Goal: Transaction & Acquisition: Purchase product/service

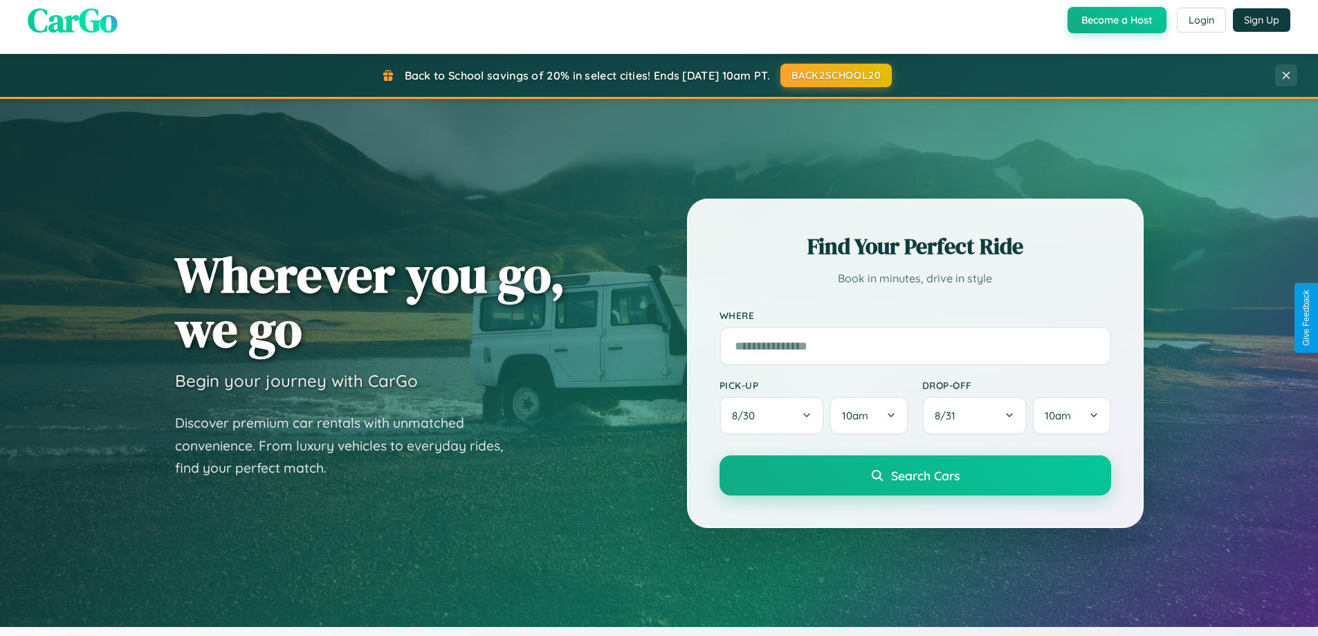
scroll to position [41, 0]
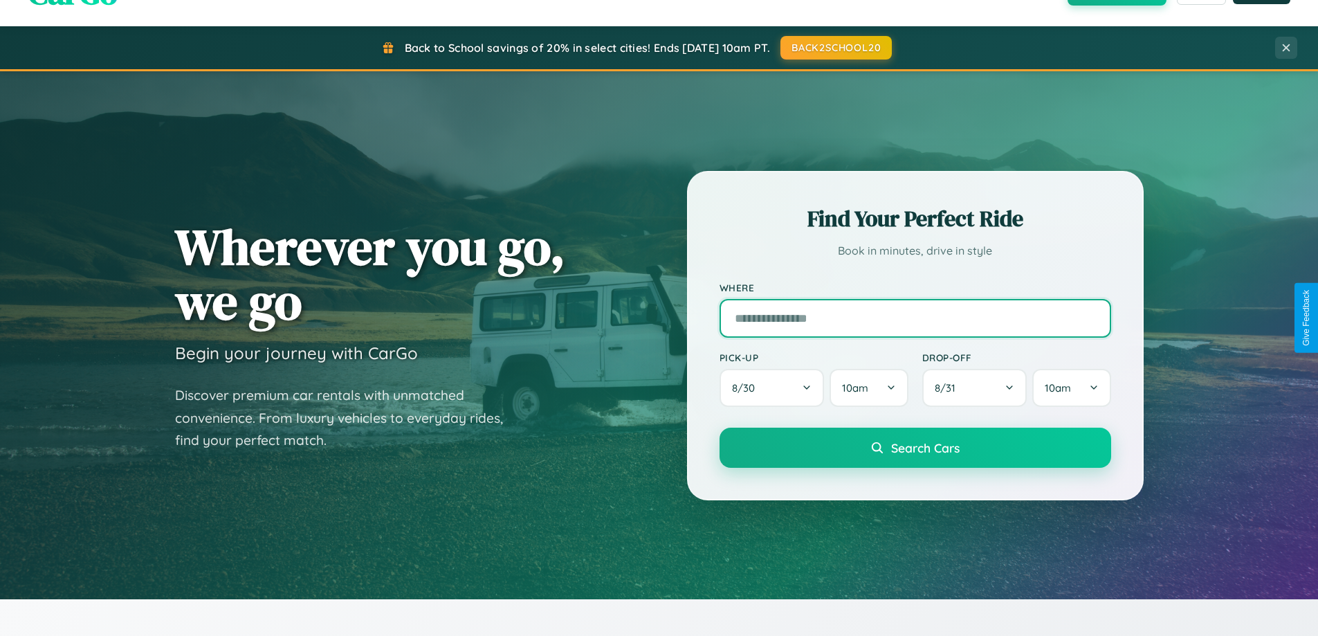
click at [914, 317] on input "text" at bounding box center [914, 318] width 391 height 39
type input "**********"
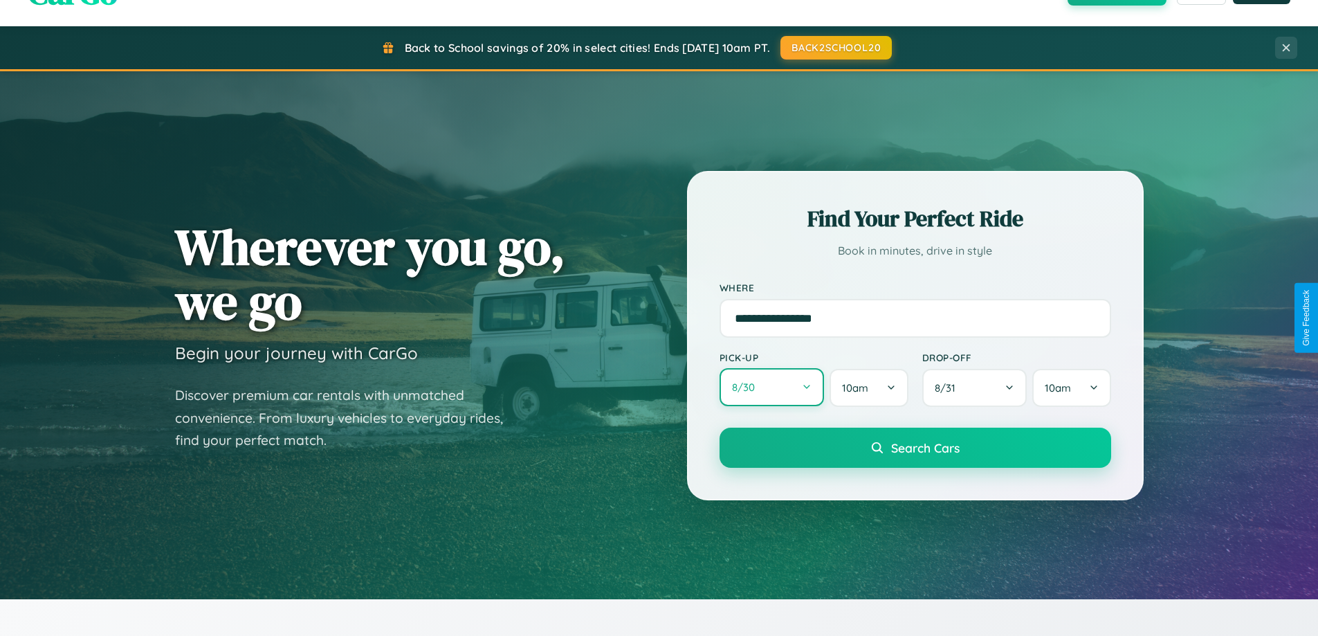
click at [771, 387] on button "8 / 30" at bounding box center [771, 387] width 105 height 38
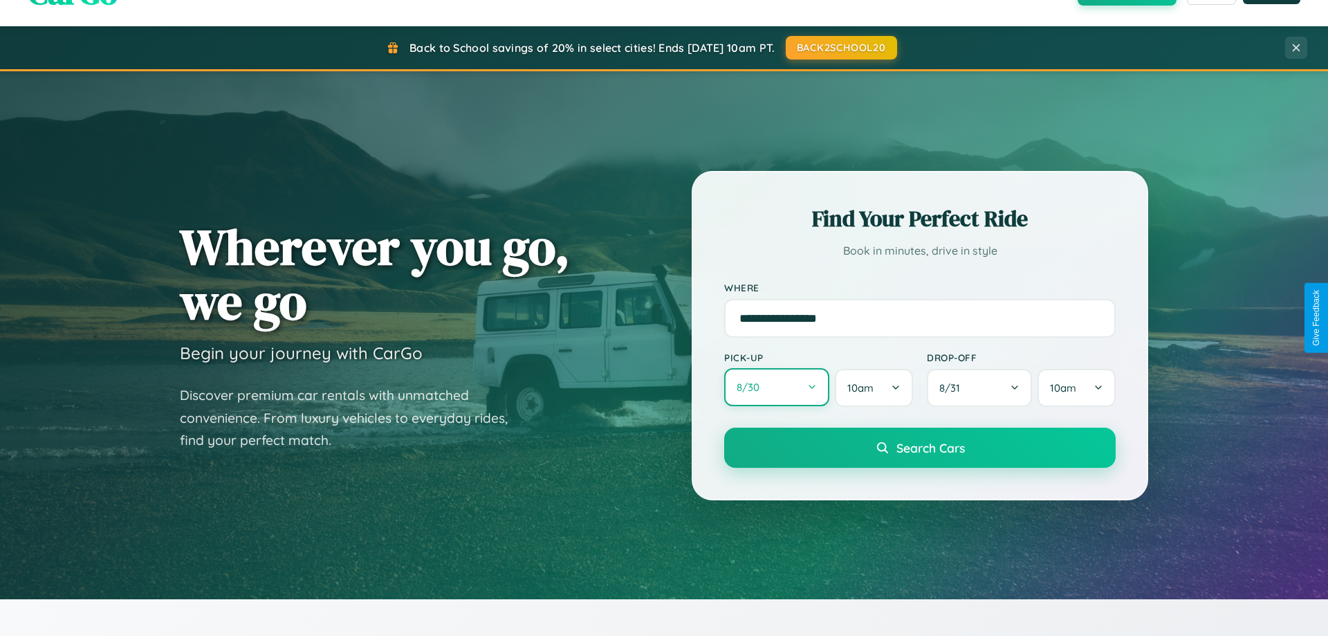
select select "*"
select select "****"
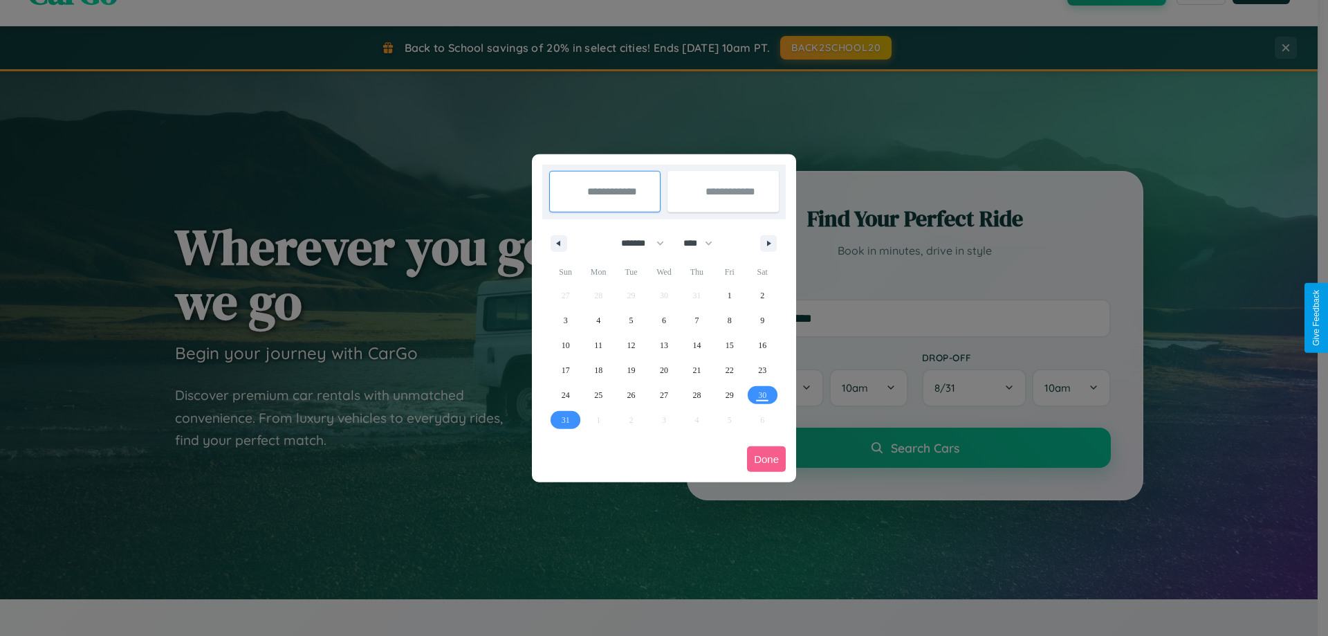
click at [636, 243] on select "******* ******** ***** ***** *** **** **** ****** ********* ******* ******** **…" at bounding box center [640, 243] width 59 height 23
select select "*"
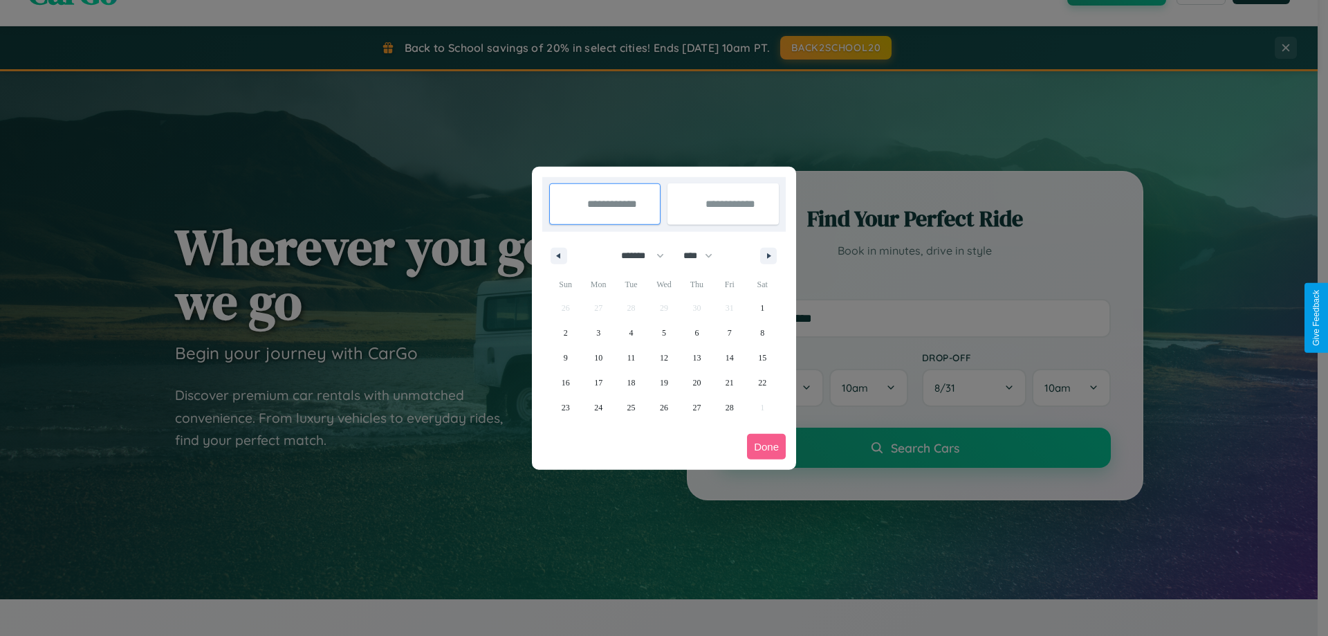
click at [704, 255] on select "**** **** **** **** **** **** **** **** **** **** **** **** **** **** **** ****…" at bounding box center [696, 255] width 41 height 23
select select "****"
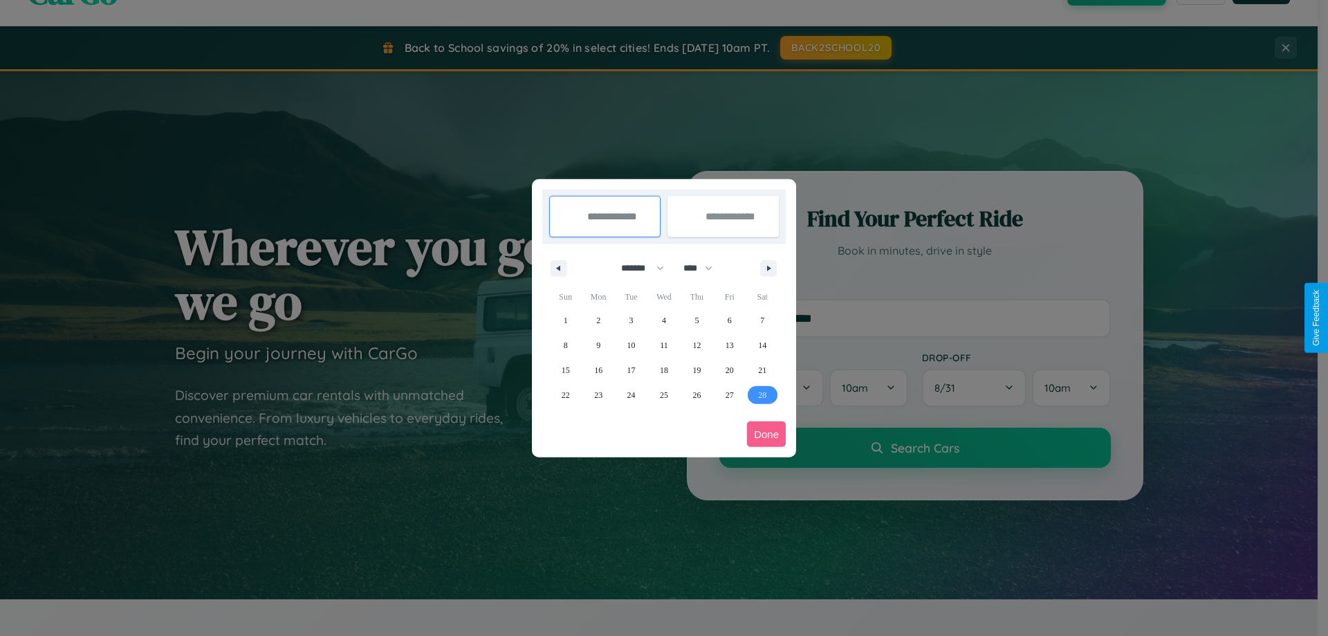
click at [762, 394] on span "28" at bounding box center [762, 394] width 8 height 25
type input "**********"
click at [768, 268] on icon "button" at bounding box center [771, 269] width 7 height 6
select select "*"
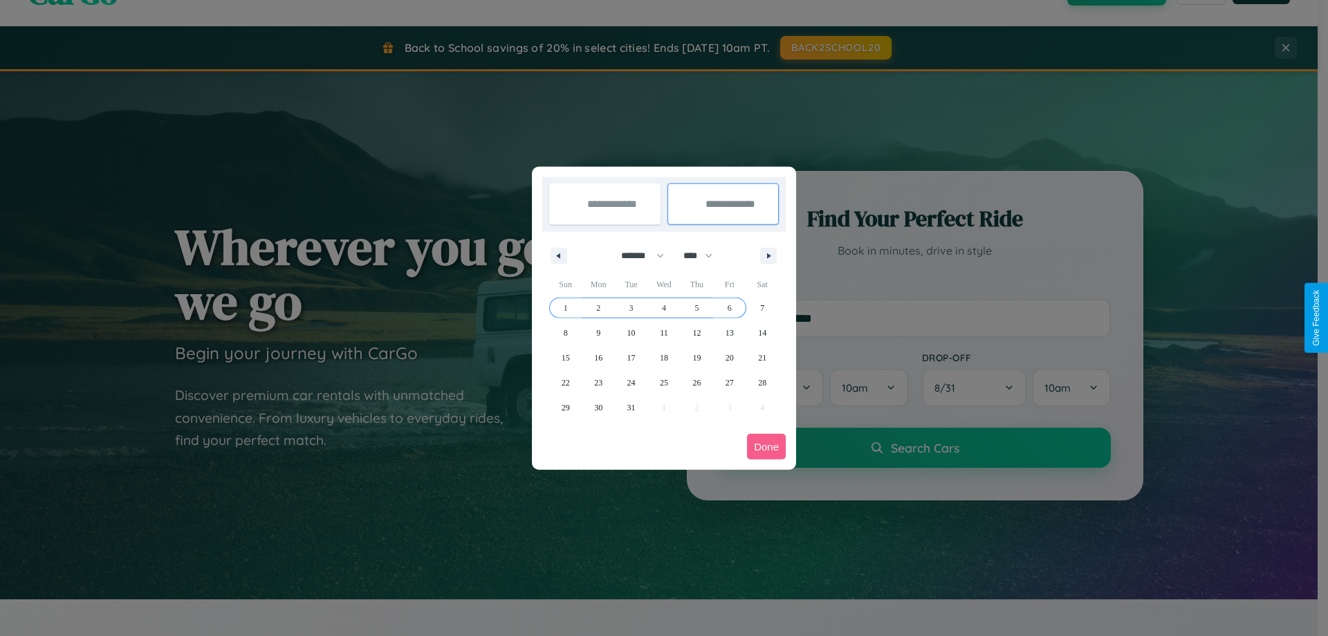
click at [729, 307] on span "6" at bounding box center [730, 307] width 4 height 25
type input "**********"
select select "*"
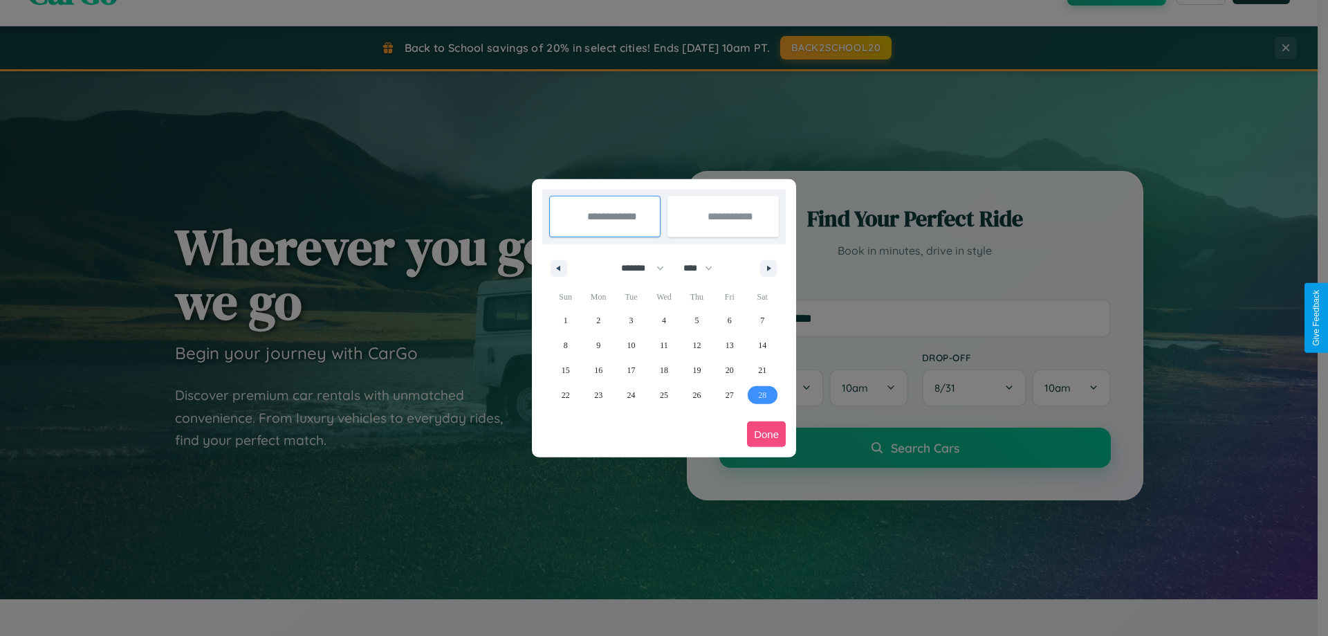
click at [766, 434] on button "Done" at bounding box center [766, 434] width 39 height 26
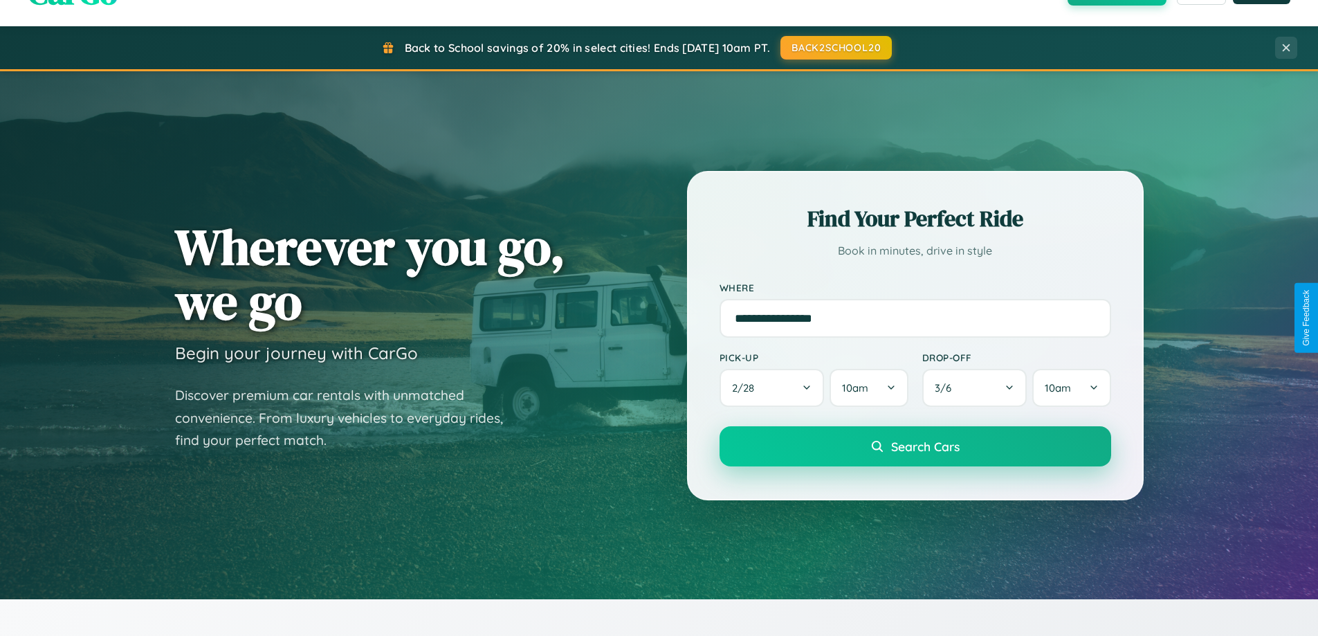
click at [914, 446] on span "Search Cars" at bounding box center [925, 446] width 68 height 15
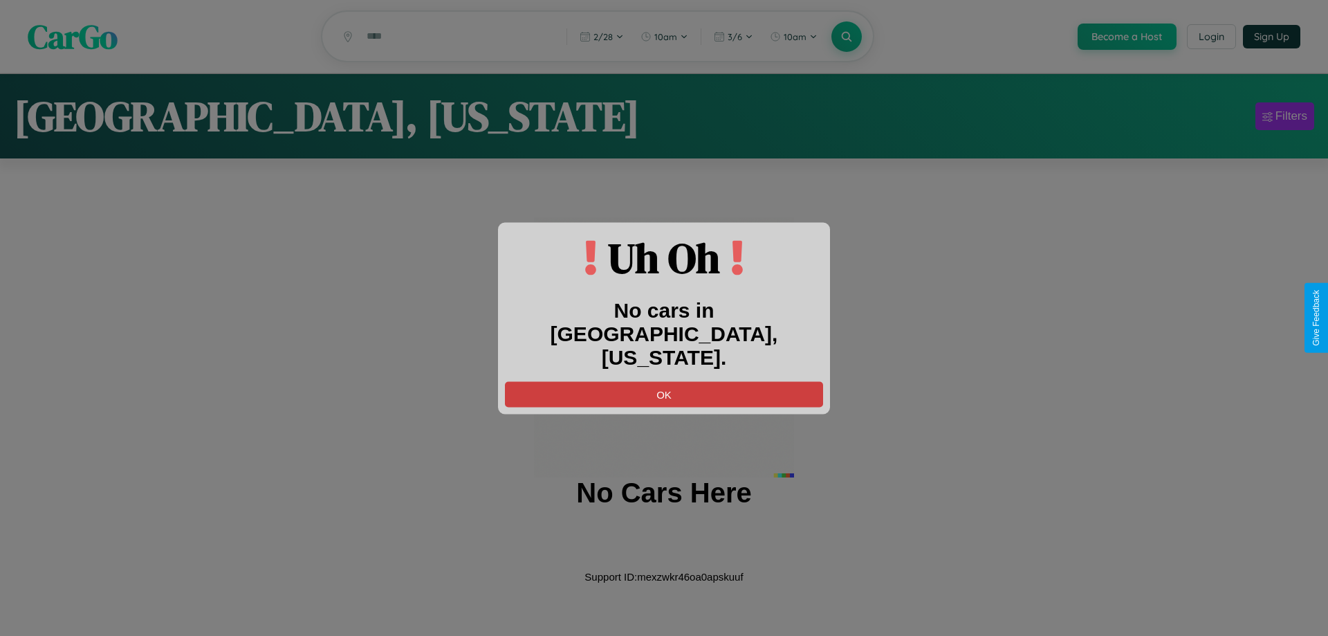
click at [664, 381] on button "OK" at bounding box center [664, 394] width 318 height 26
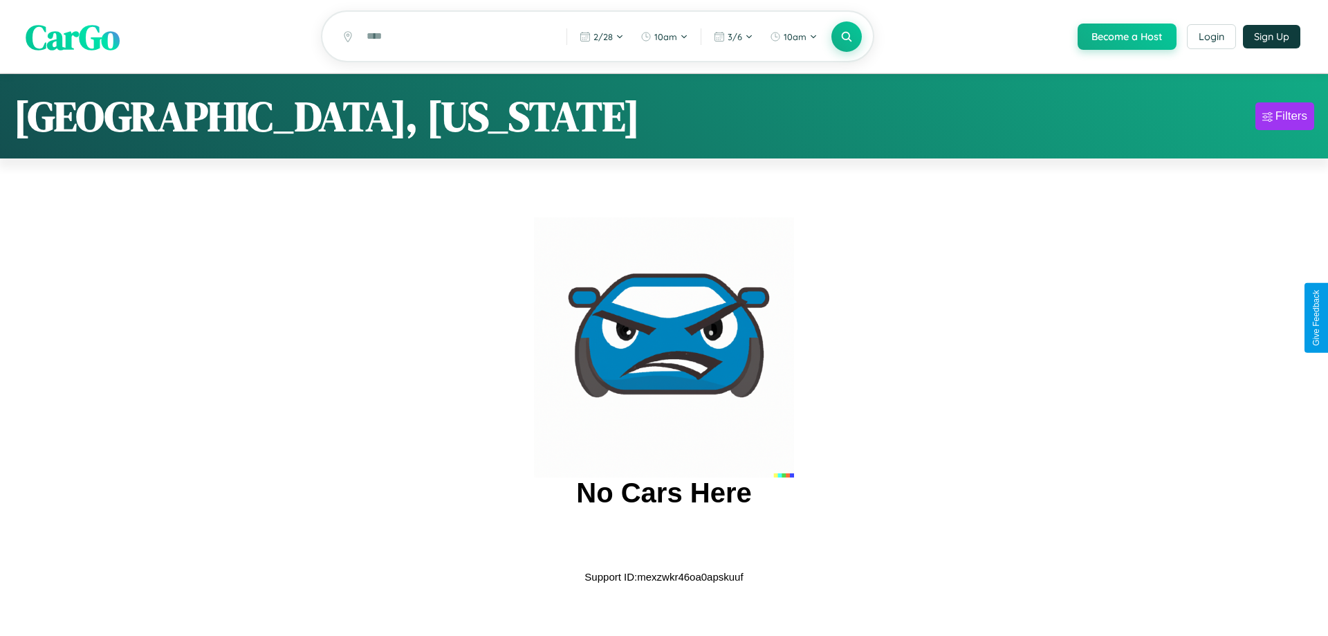
click at [73, 37] on span "CarGo" at bounding box center [73, 36] width 94 height 48
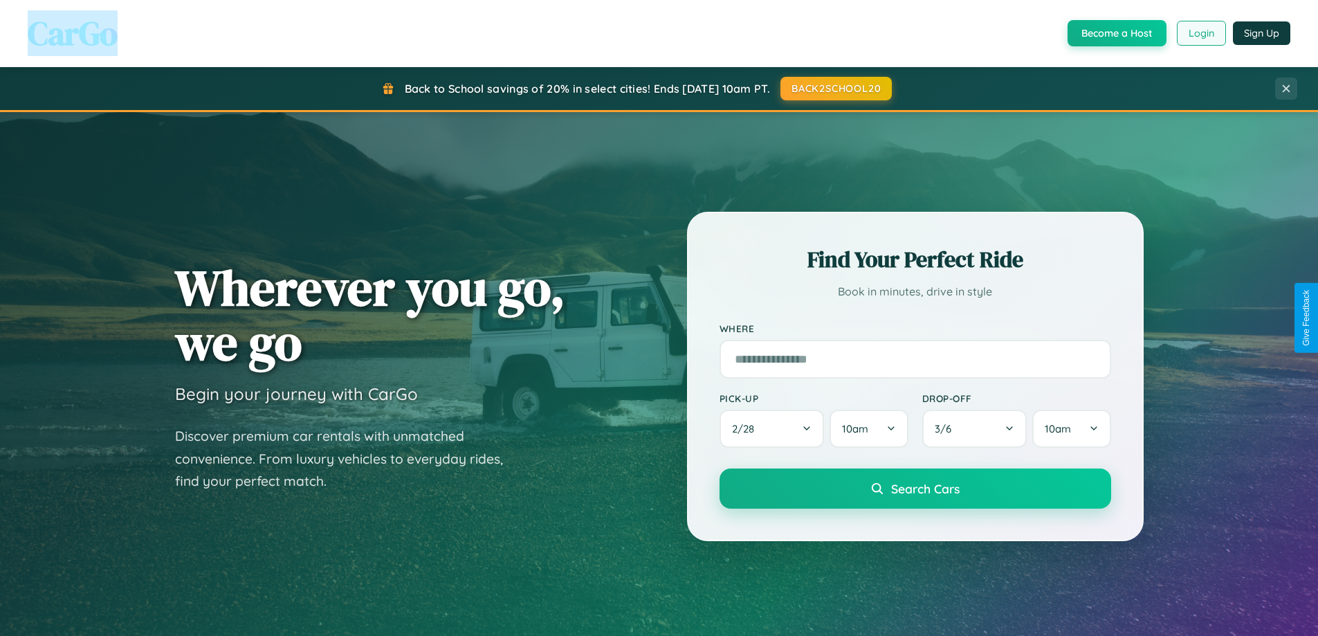
click at [1200, 33] on button "Login" at bounding box center [1201, 33] width 49 height 25
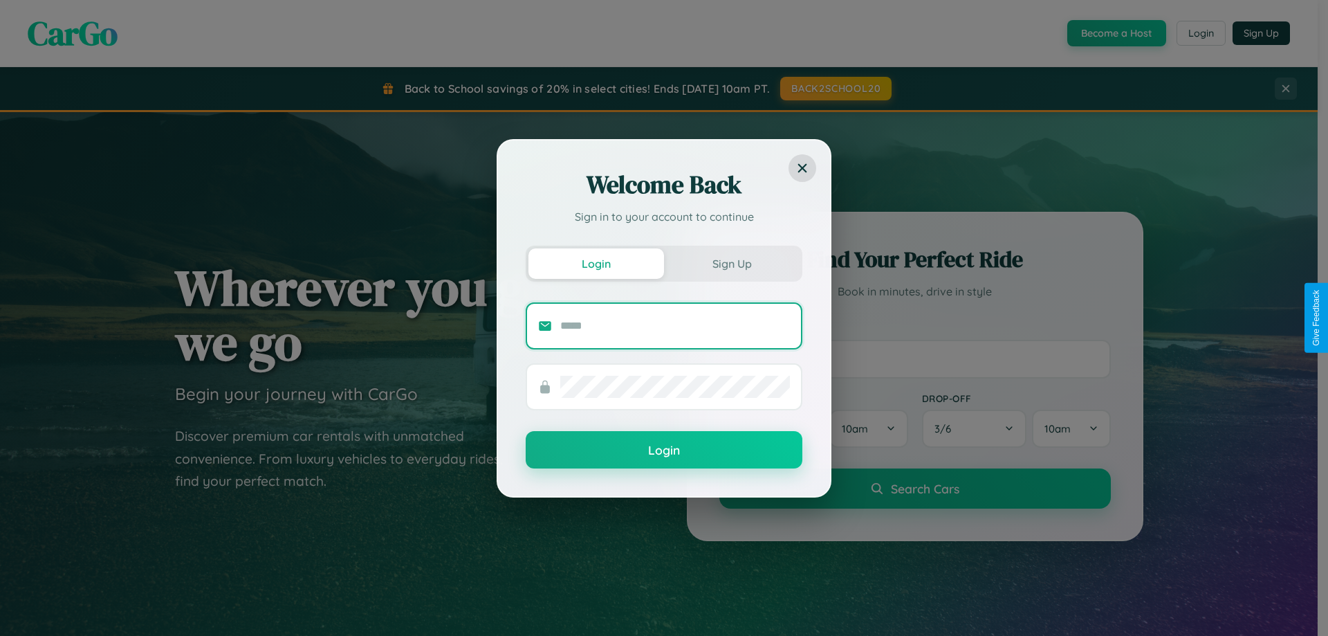
click at [675, 325] on input "text" at bounding box center [675, 326] width 230 height 22
type input "**********"
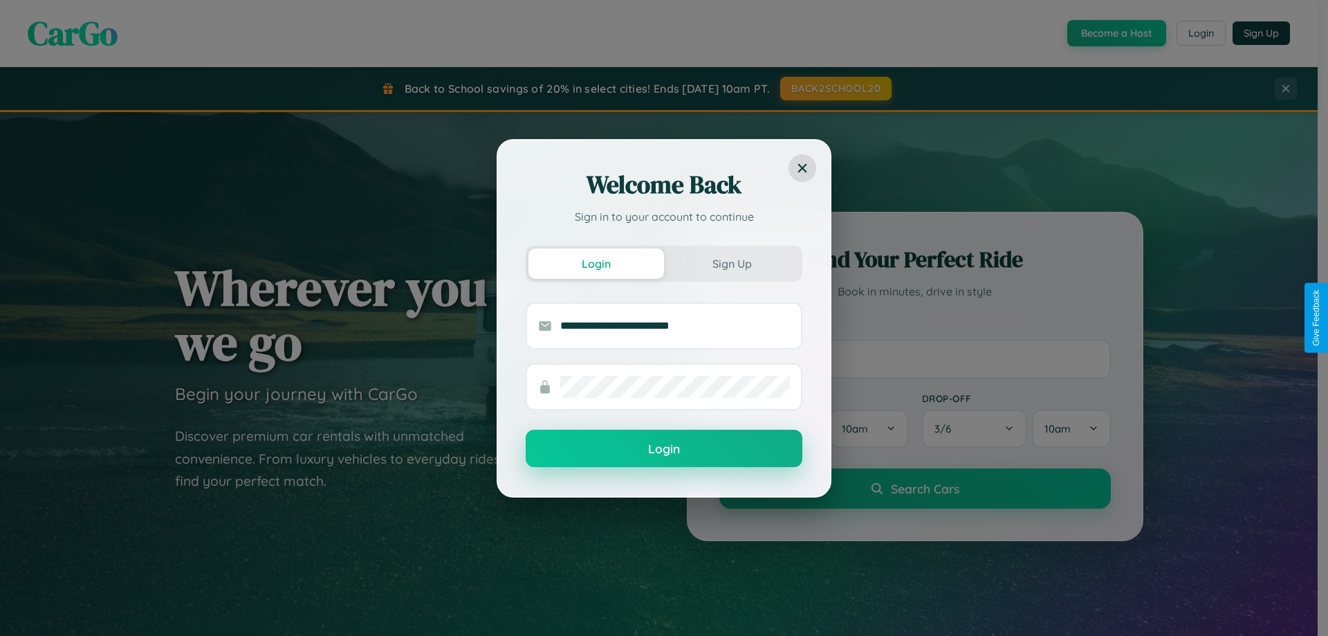
click at [664, 449] on button "Login" at bounding box center [664, 448] width 277 height 37
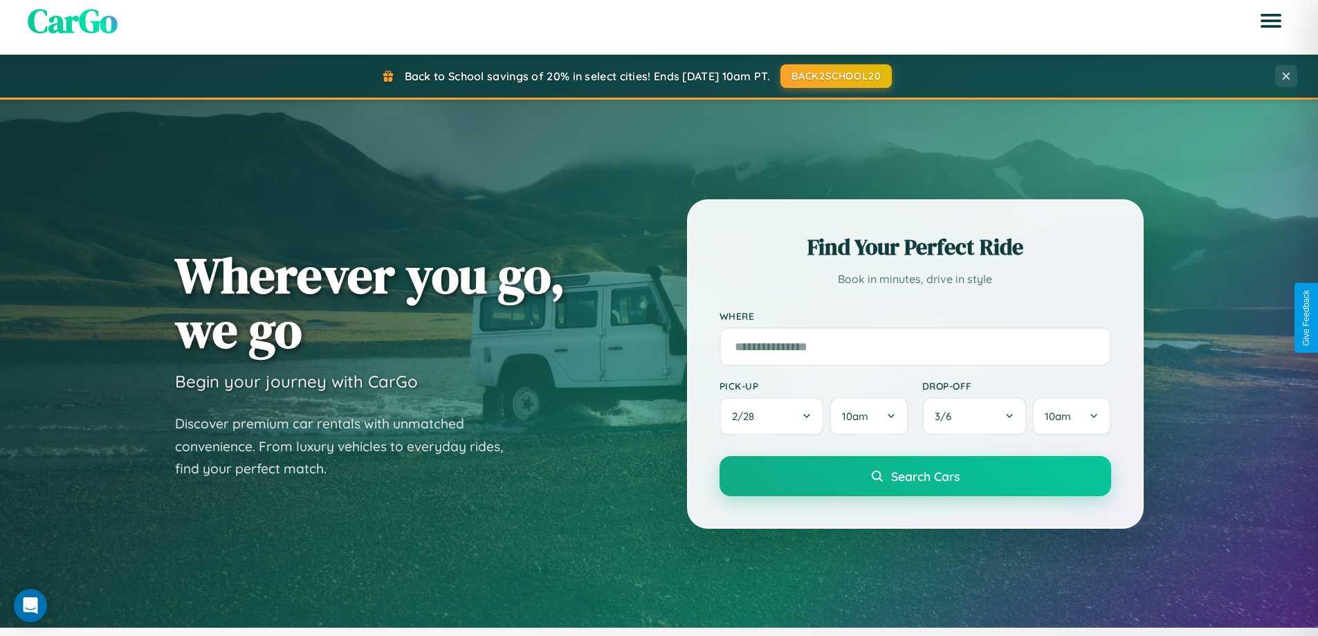
scroll to position [952, 0]
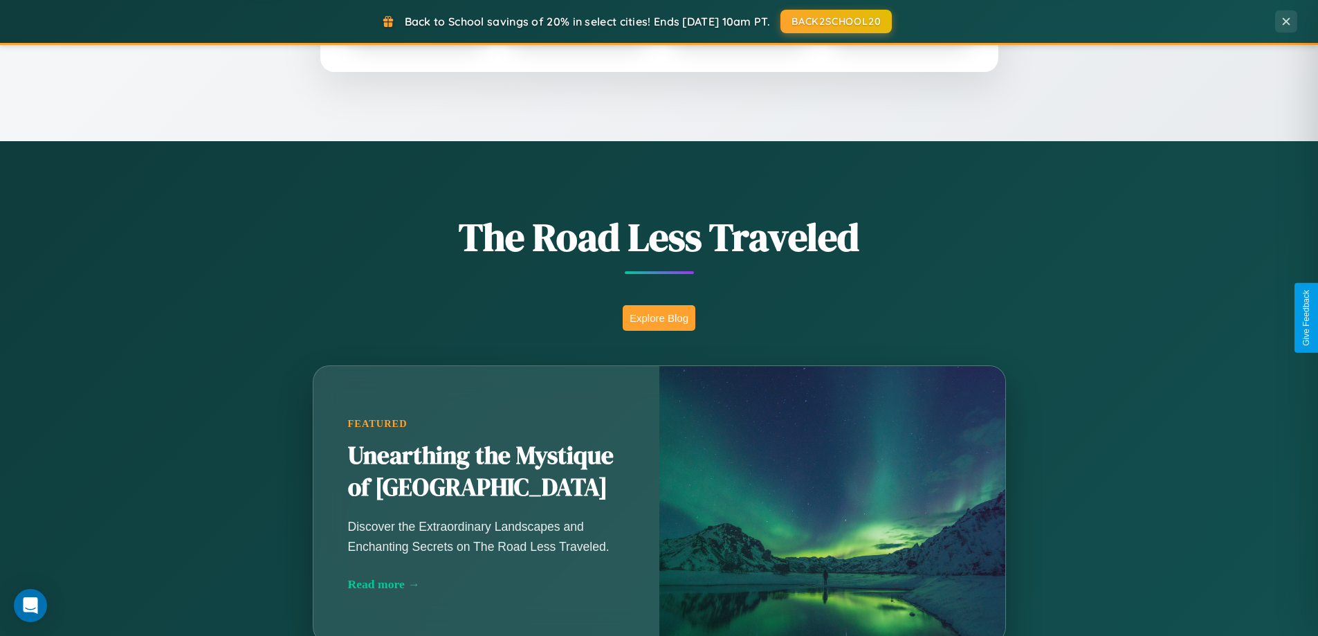
click at [658, 317] on button "Explore Blog" at bounding box center [658, 318] width 73 height 26
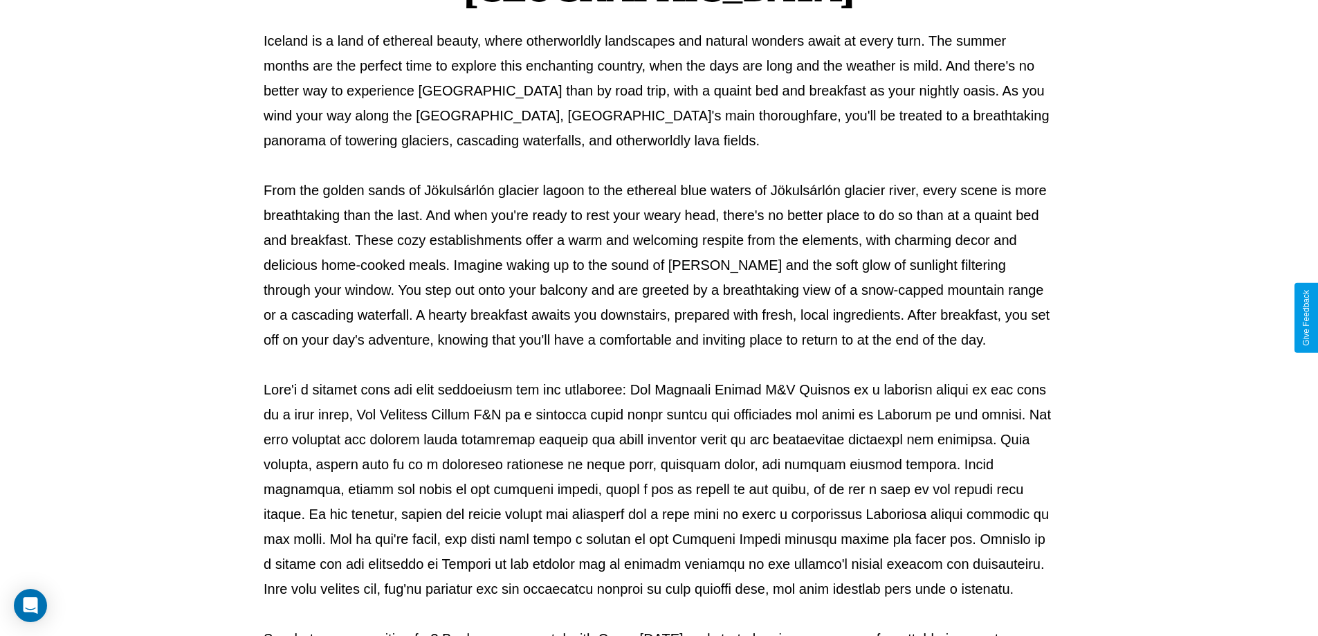
scroll to position [448, 0]
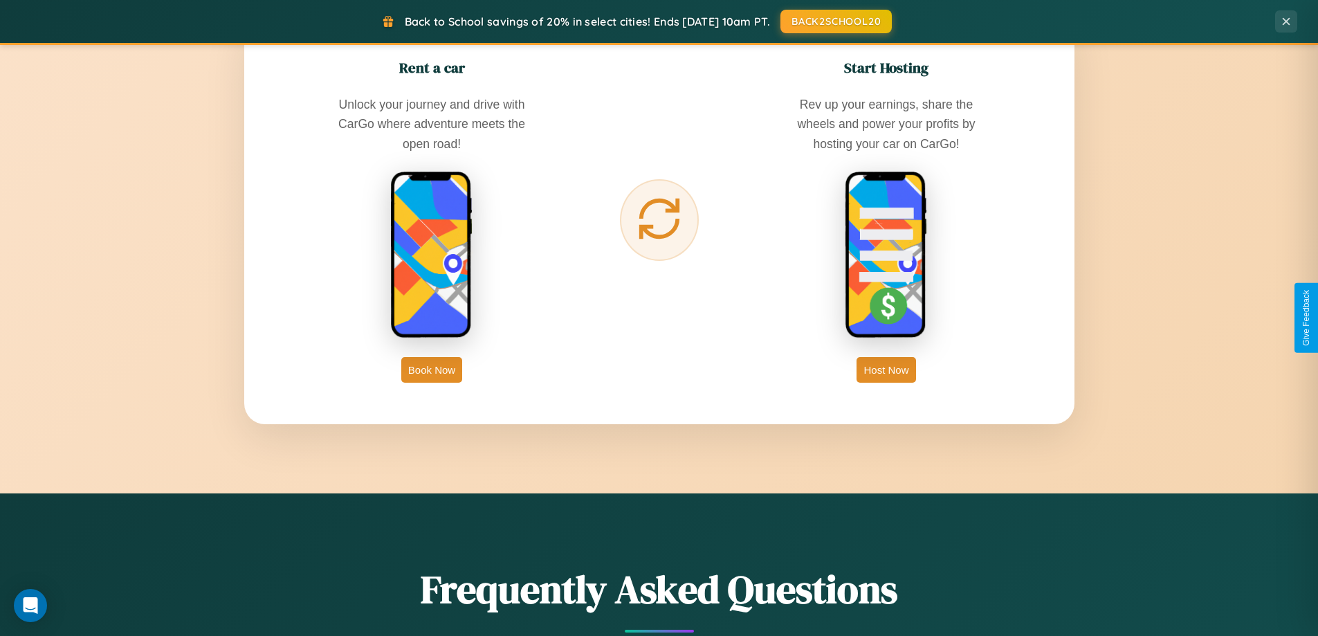
scroll to position [2222, 0]
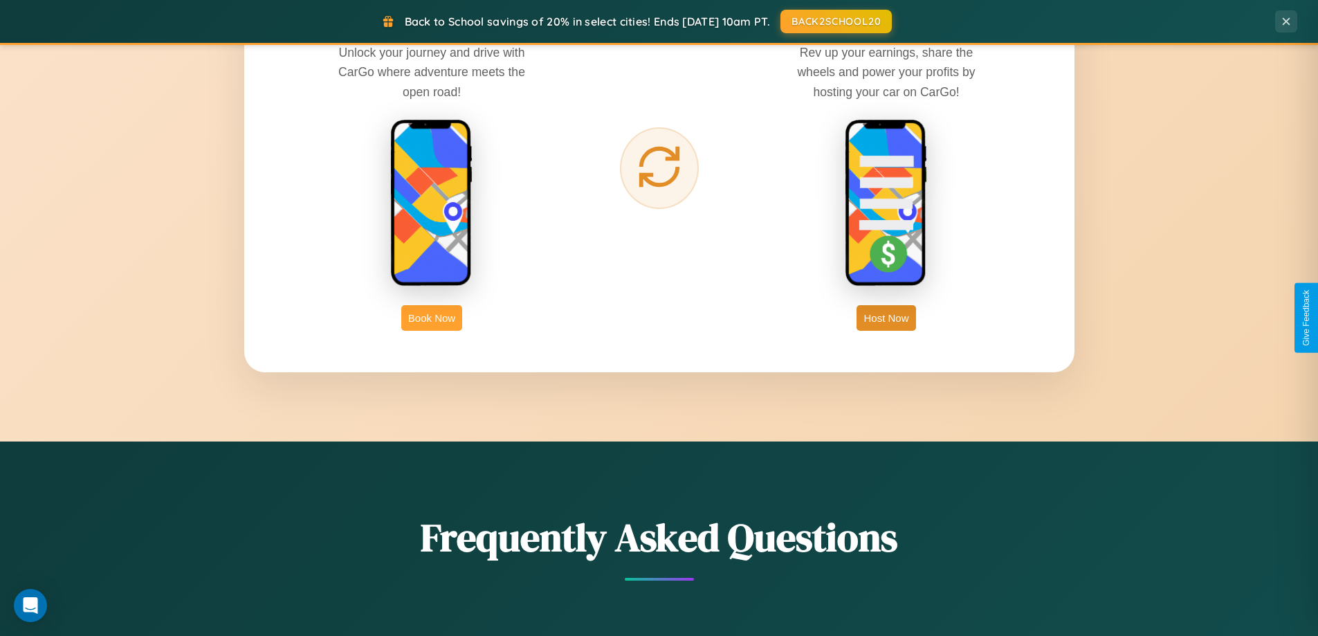
click at [432, 317] on button "Book Now" at bounding box center [431, 318] width 61 height 26
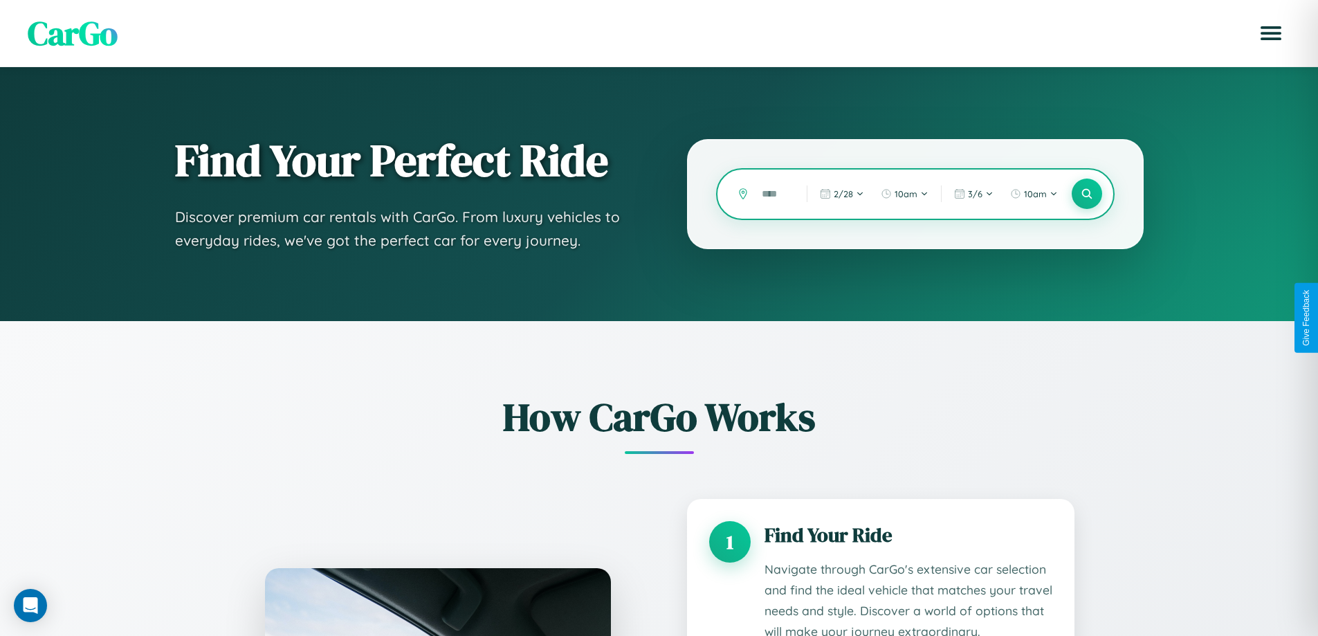
click at [774, 194] on input "text" at bounding box center [774, 194] width 38 height 24
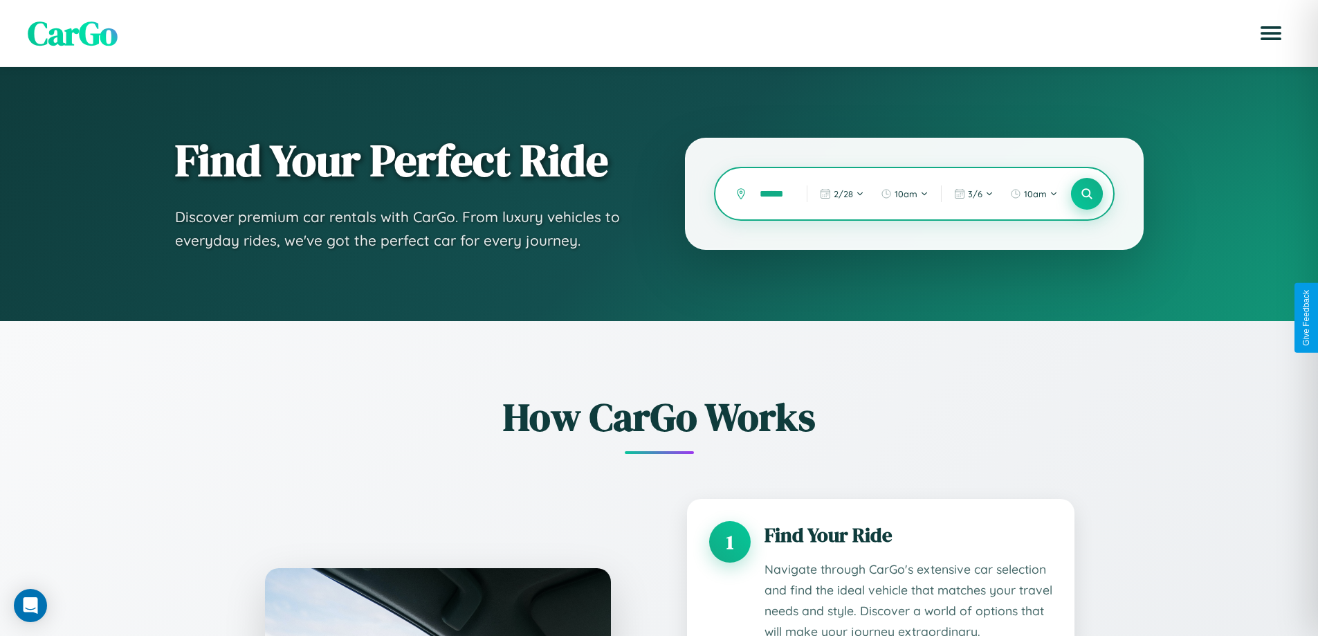
type input "******"
click at [1086, 194] on icon at bounding box center [1086, 193] width 13 height 13
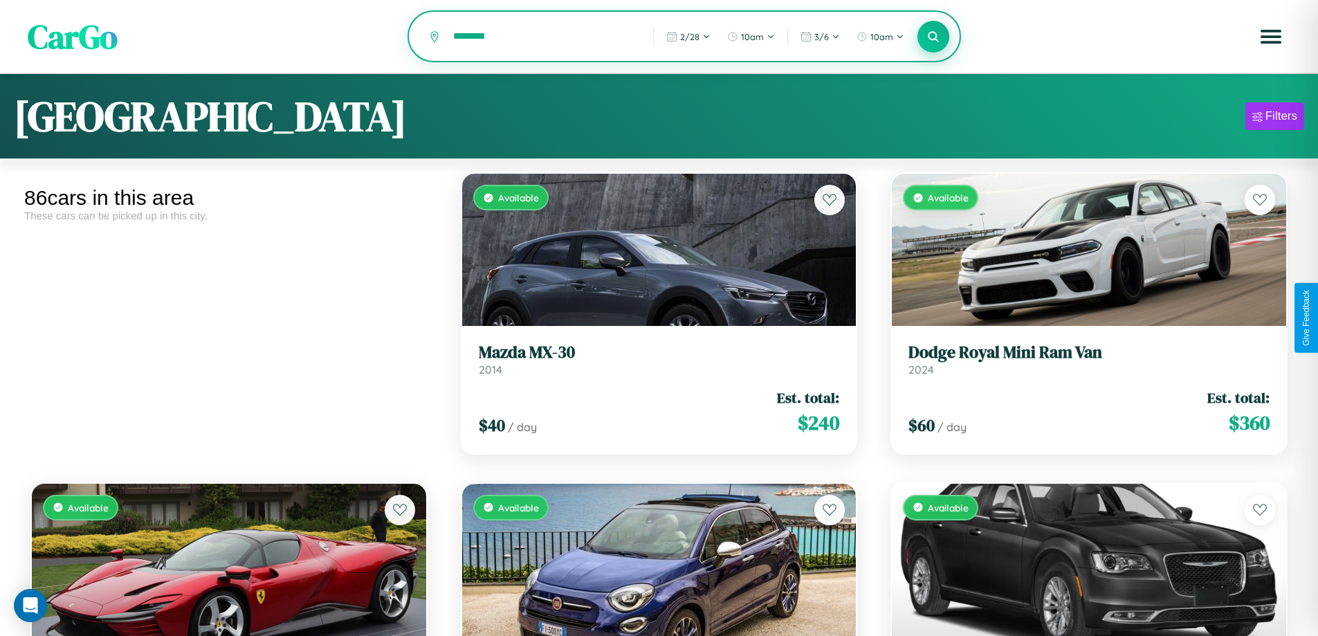
type input "********"
click at [933, 37] on icon at bounding box center [933, 36] width 13 height 13
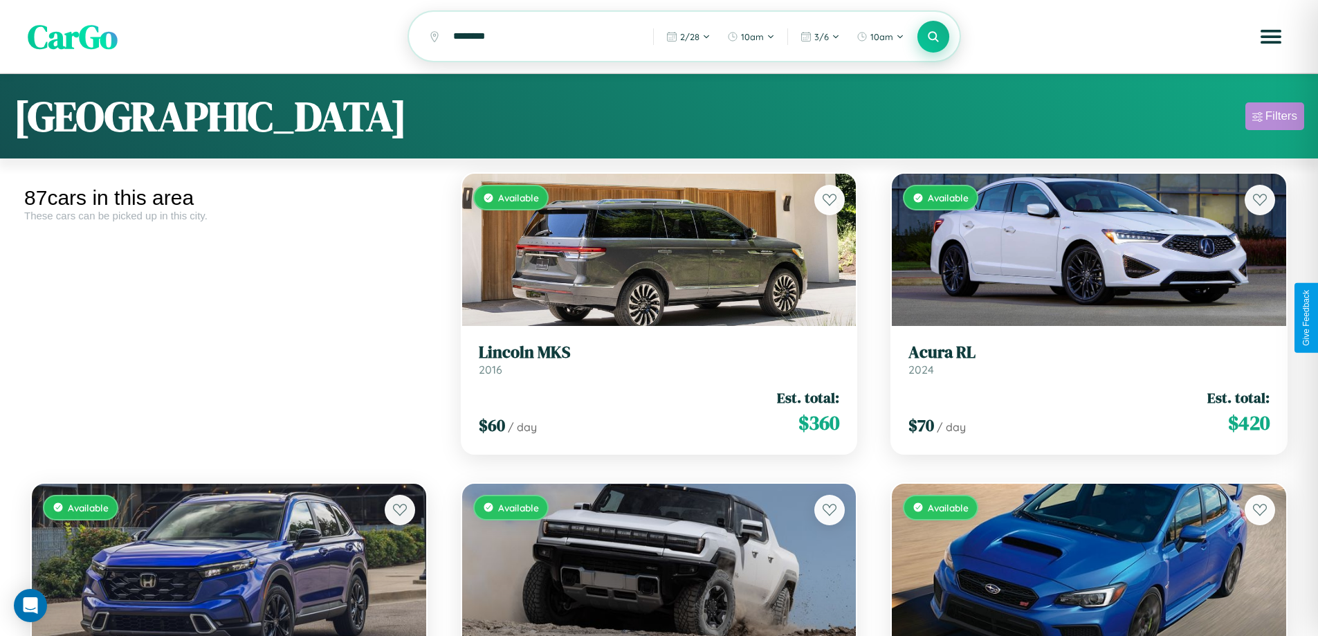
click at [1274, 118] on div "Filters" at bounding box center [1281, 116] width 32 height 14
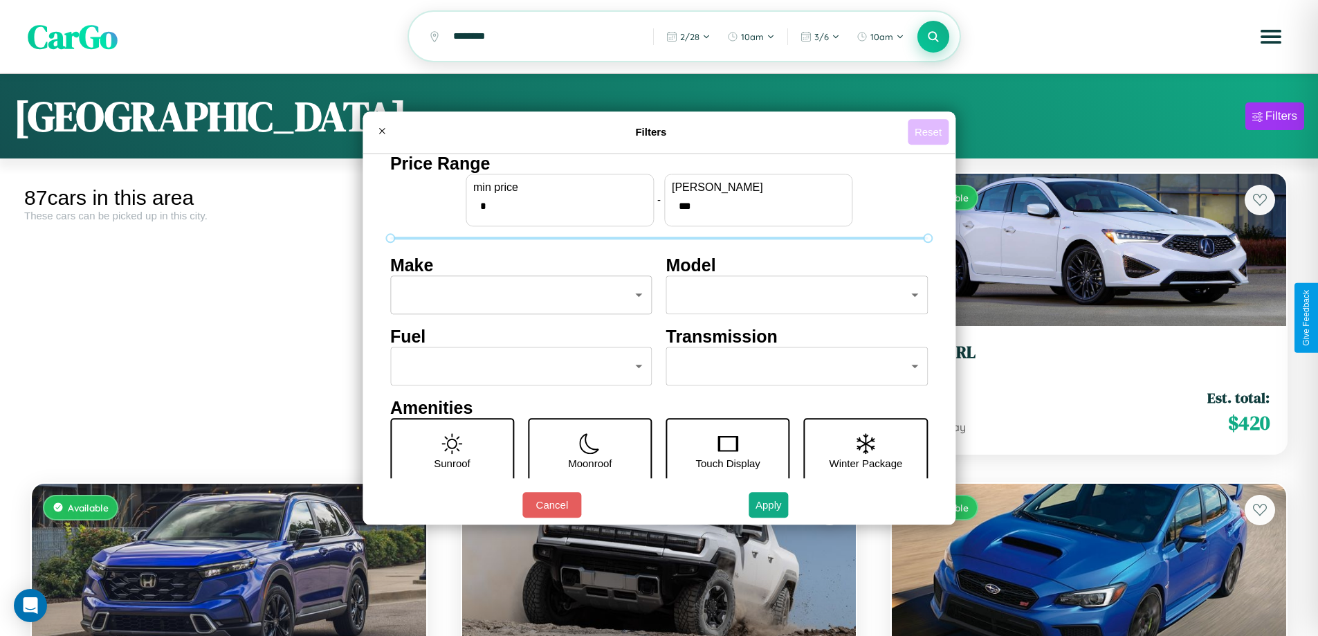
click at [930, 131] on button "Reset" at bounding box center [927, 132] width 41 height 26
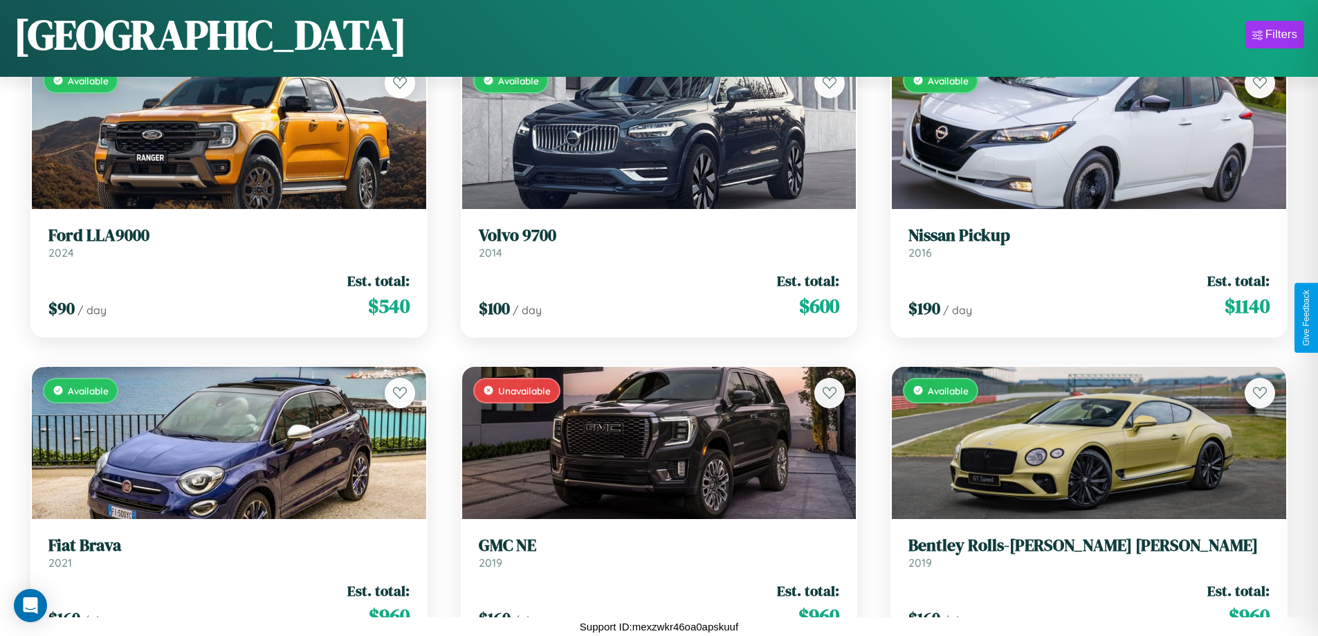
scroll to position [504, 0]
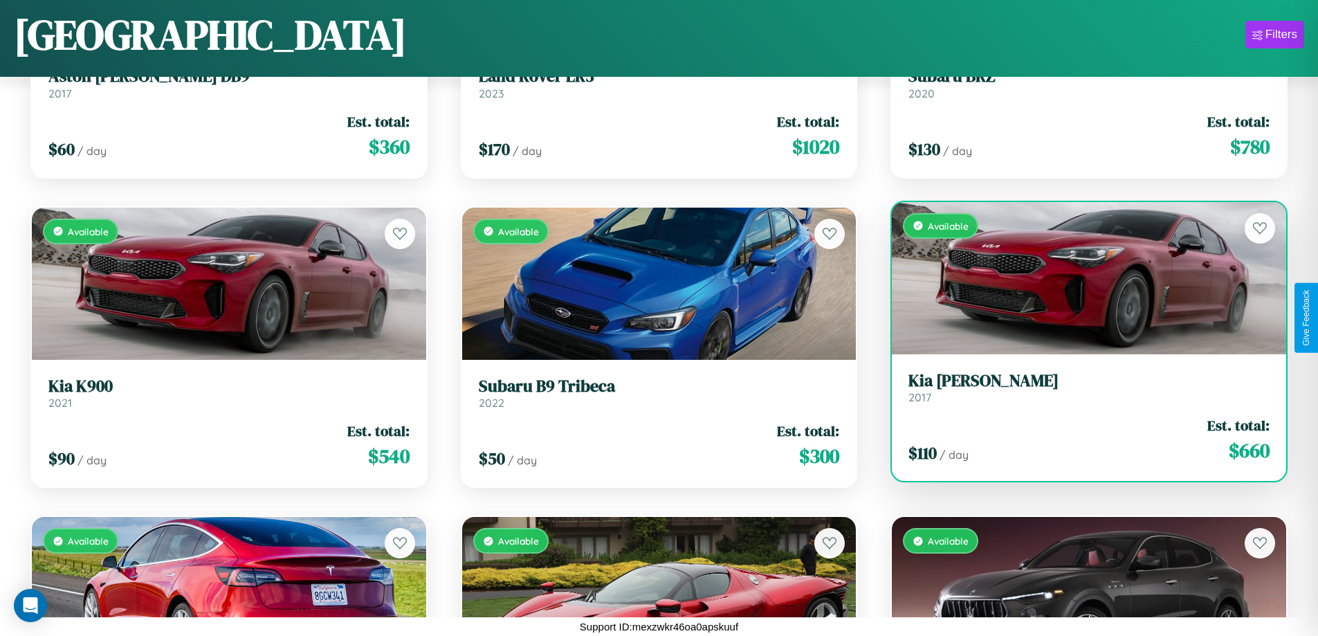
click at [1080, 392] on link "Kia [PERSON_NAME] 2017" at bounding box center [1088, 388] width 361 height 34
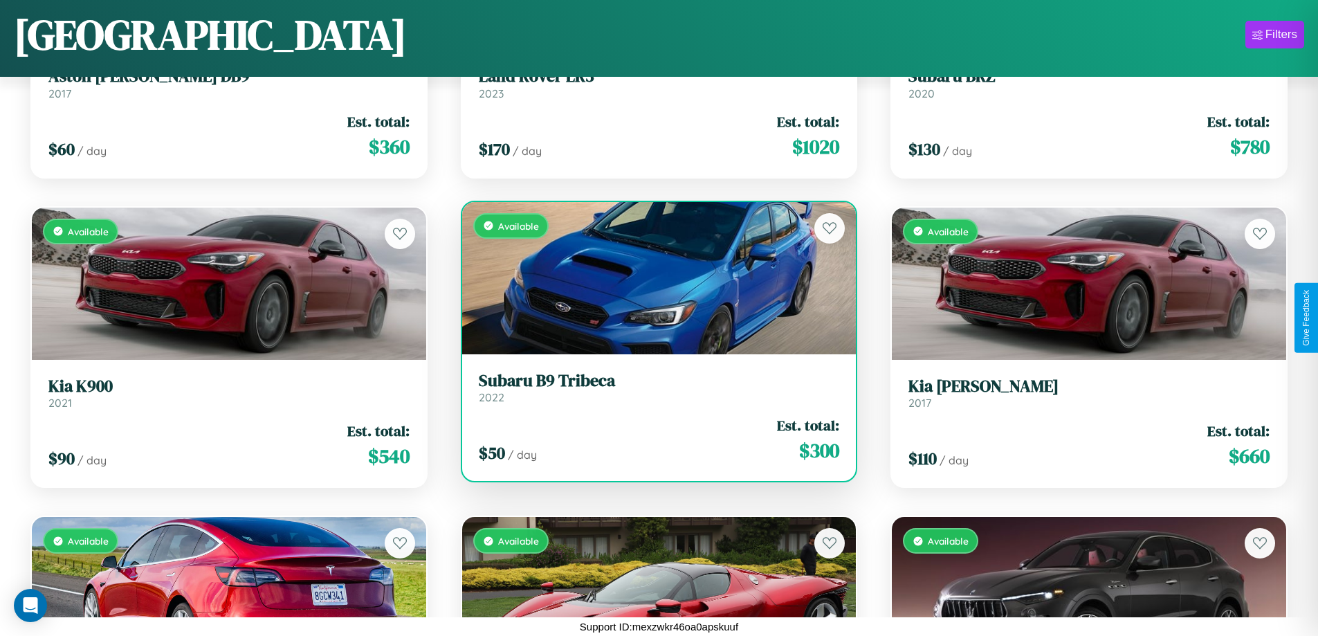
scroll to position [1124, 0]
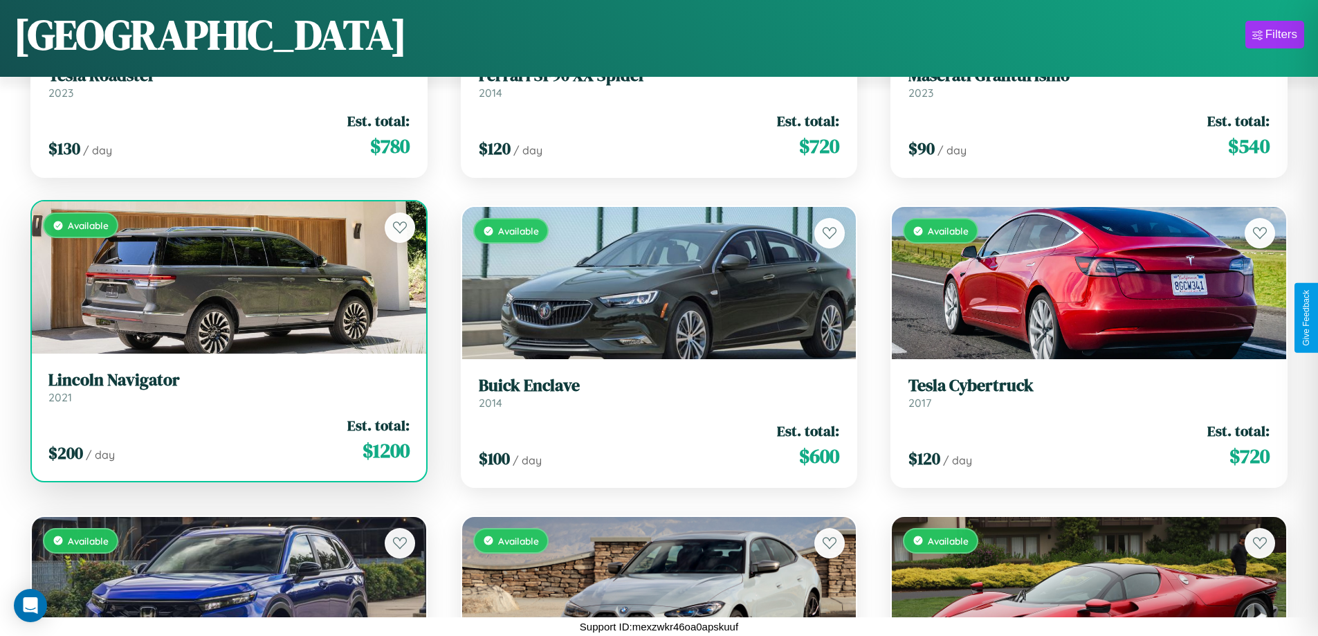
click at [227, 387] on h3 "Lincoln Navigator" at bounding box center [228, 380] width 361 height 20
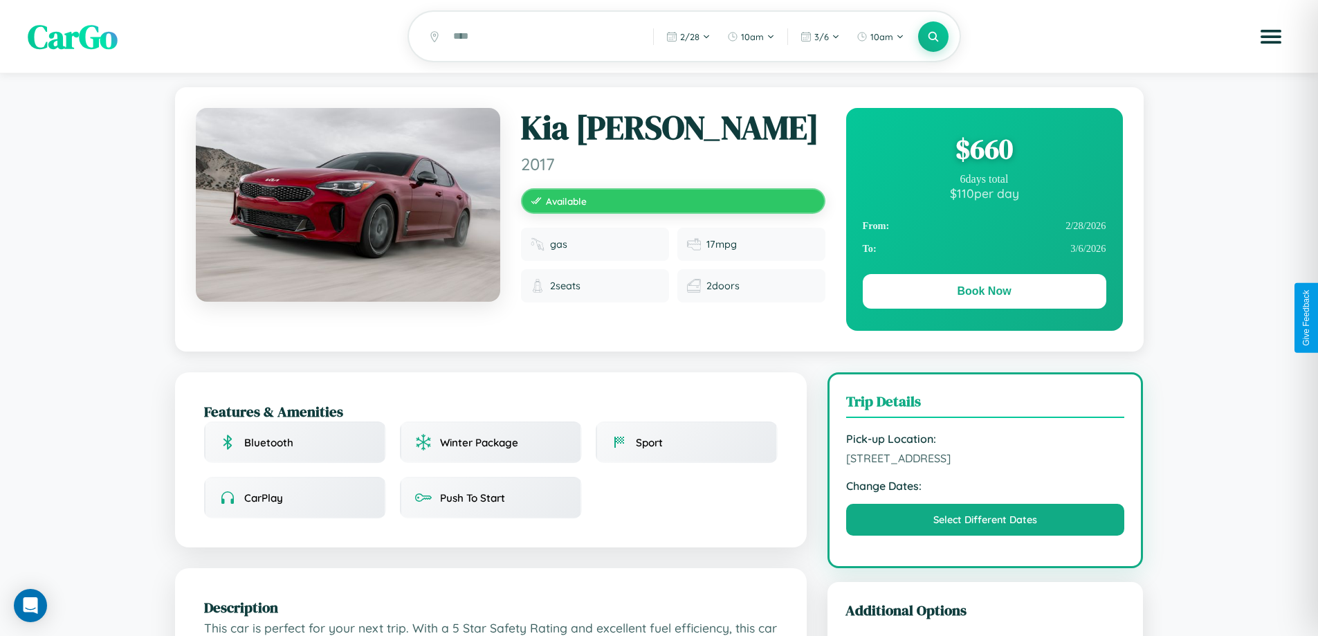
scroll to position [359, 0]
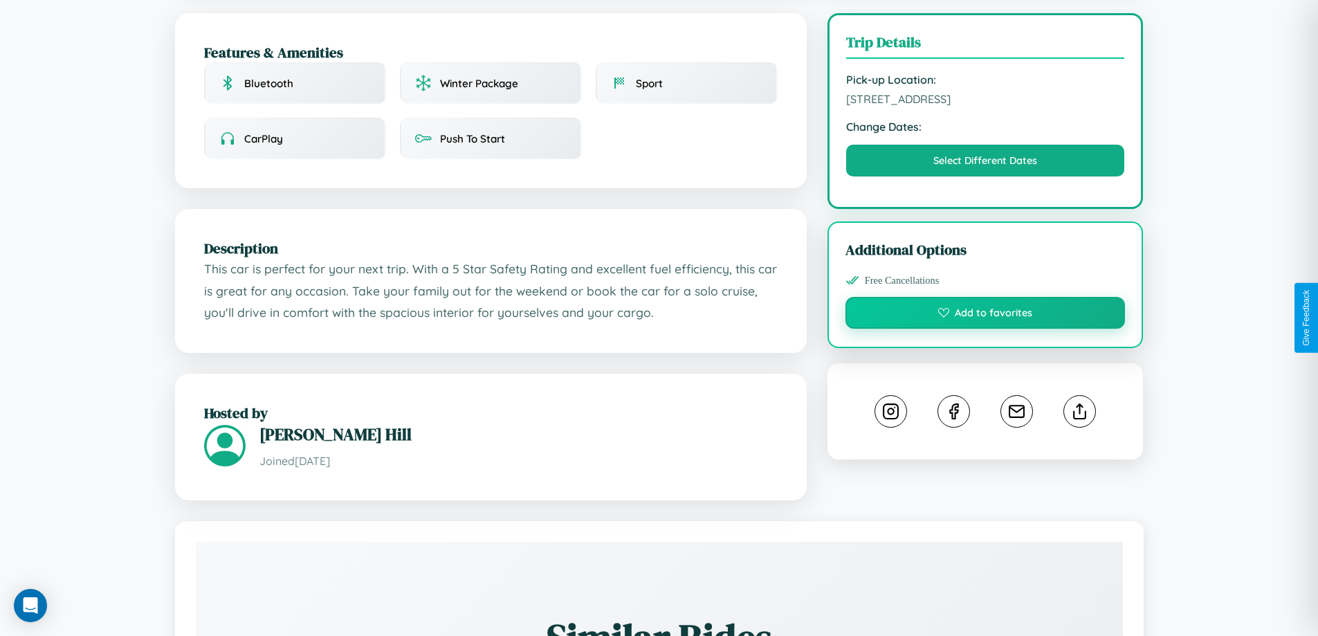
click at [985, 315] on button "Add to favorites" at bounding box center [985, 313] width 280 height 32
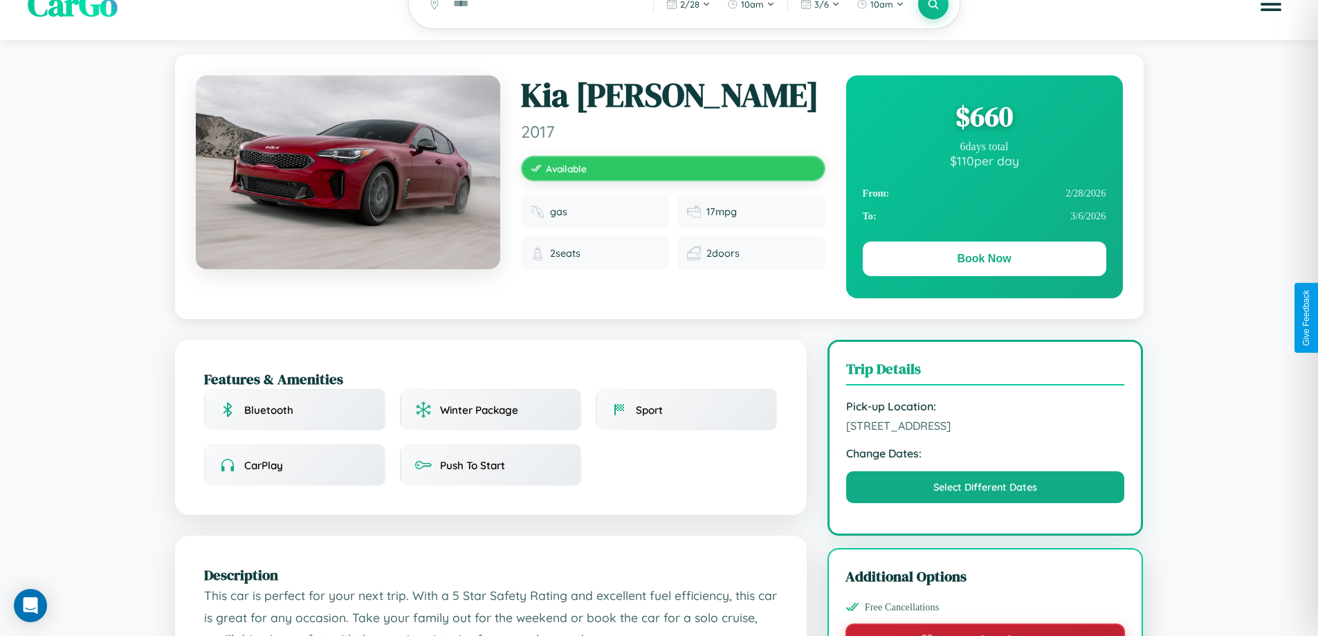
scroll to position [0, 0]
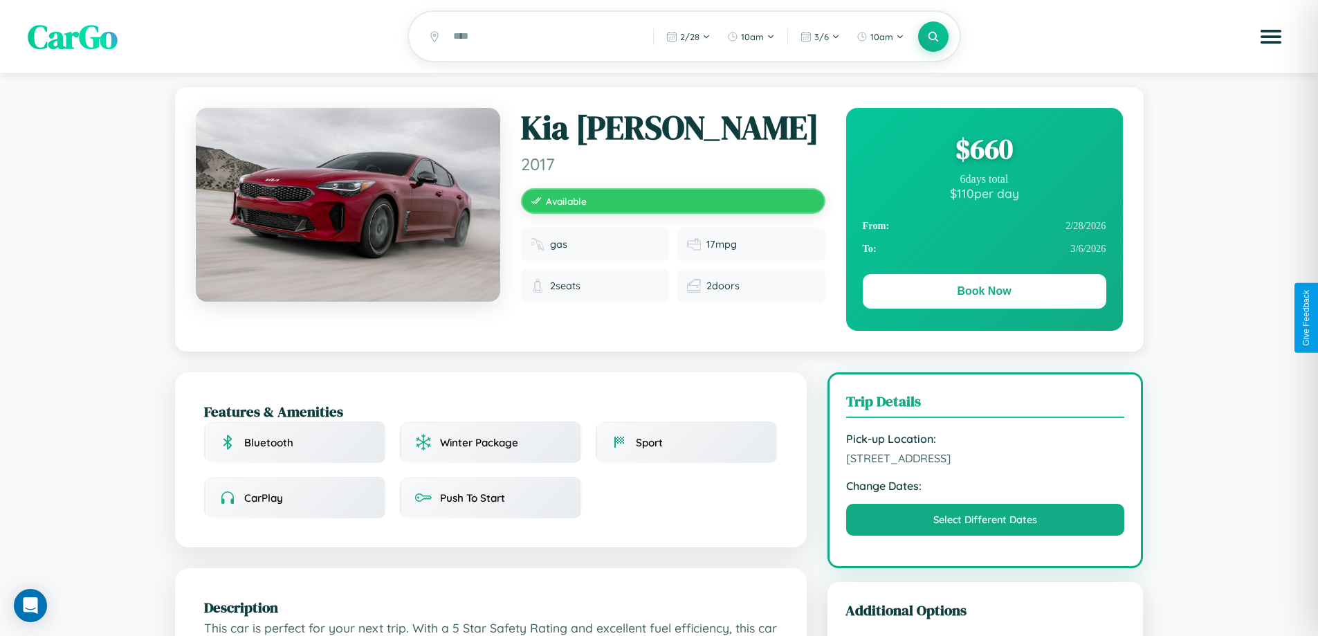
click at [984, 151] on div "$ 660" at bounding box center [984, 148] width 243 height 37
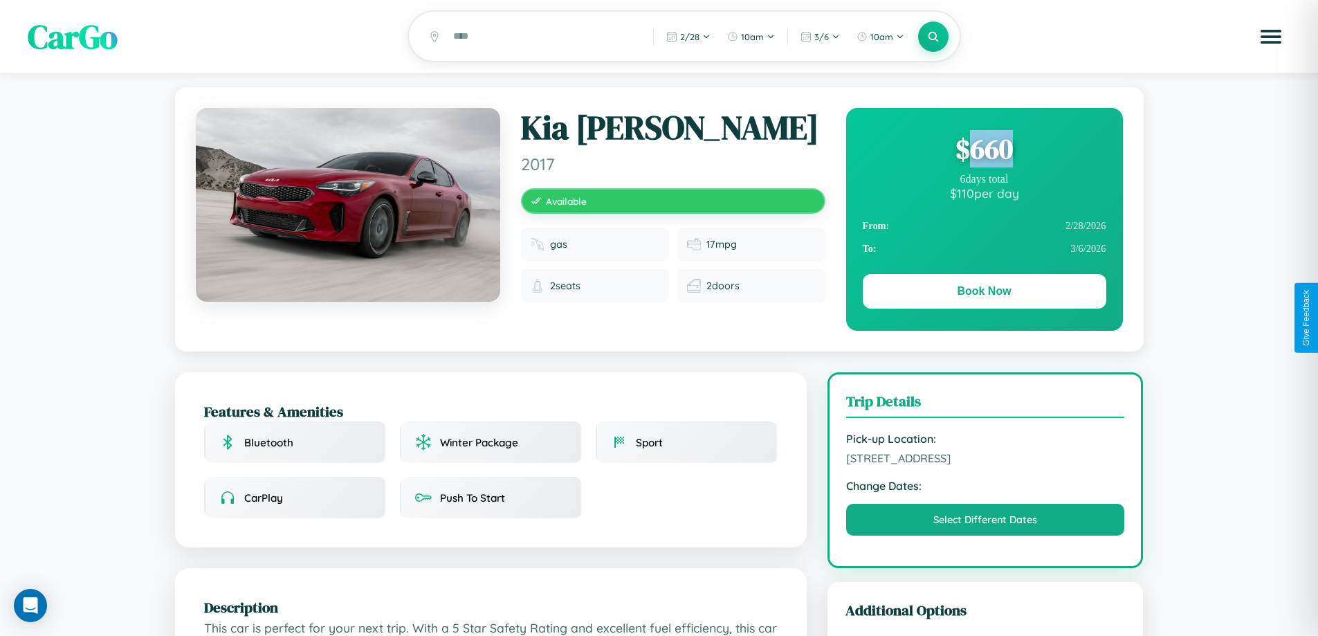
click at [984, 151] on div "$ 660" at bounding box center [984, 148] width 243 height 37
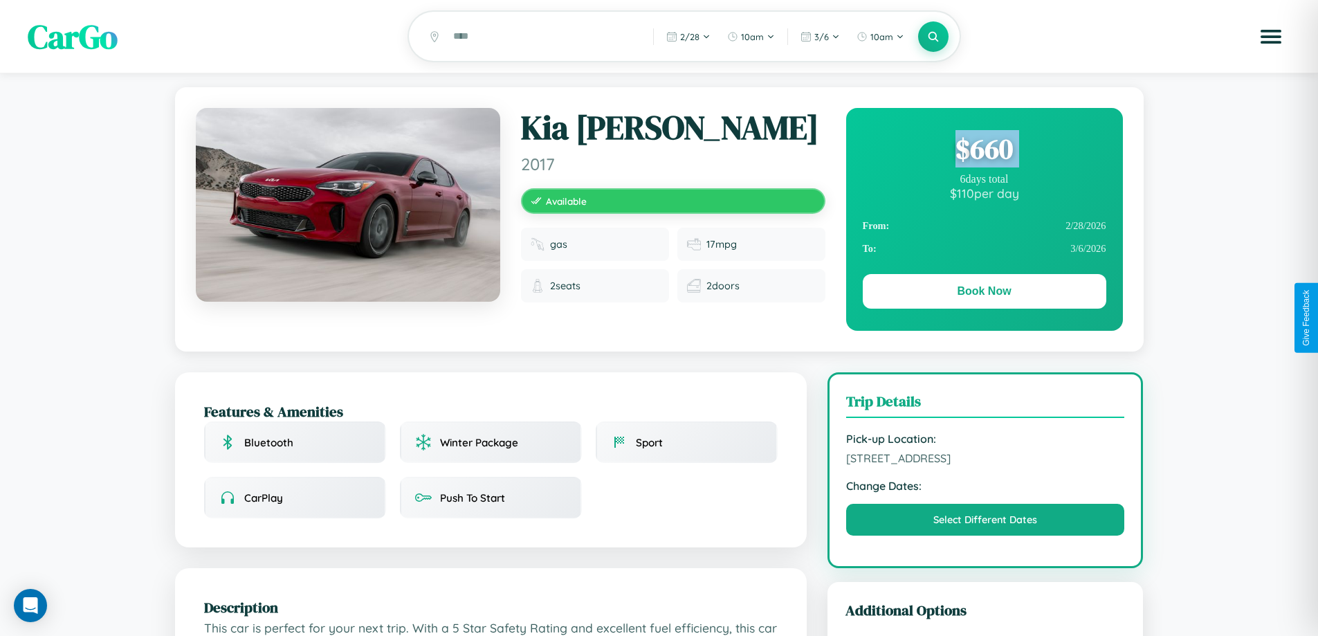
click at [984, 151] on div "$ 660" at bounding box center [984, 148] width 243 height 37
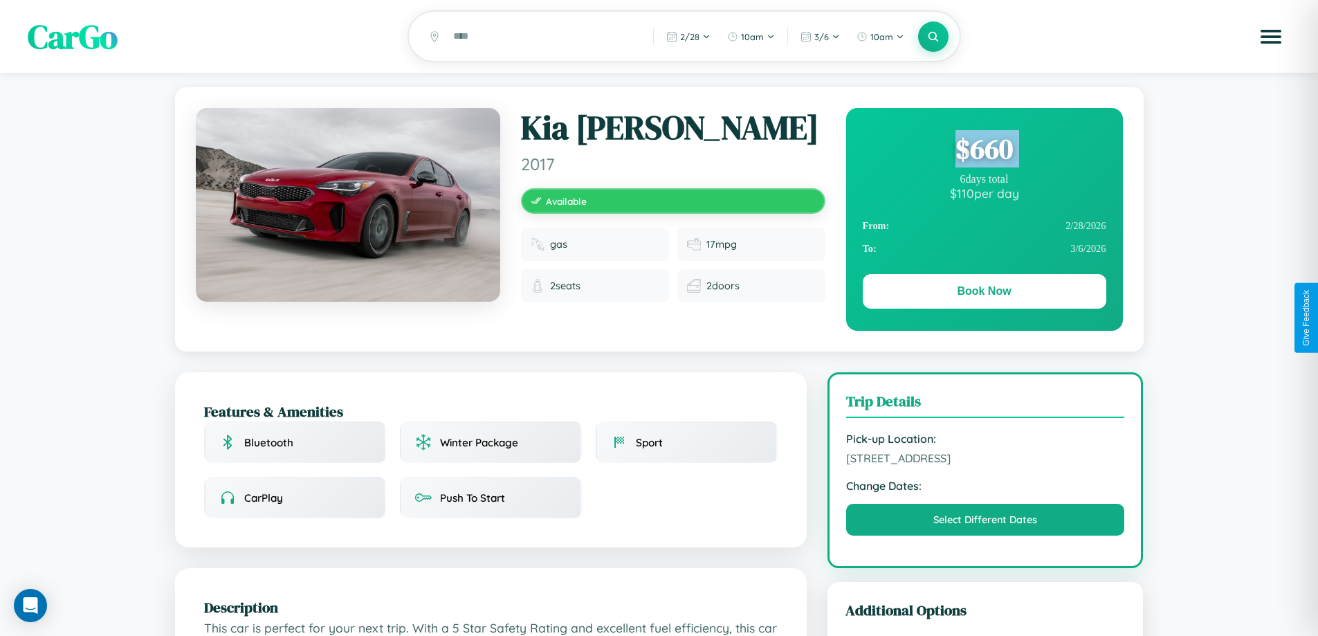
click at [984, 151] on div "$ 660" at bounding box center [984, 148] width 243 height 37
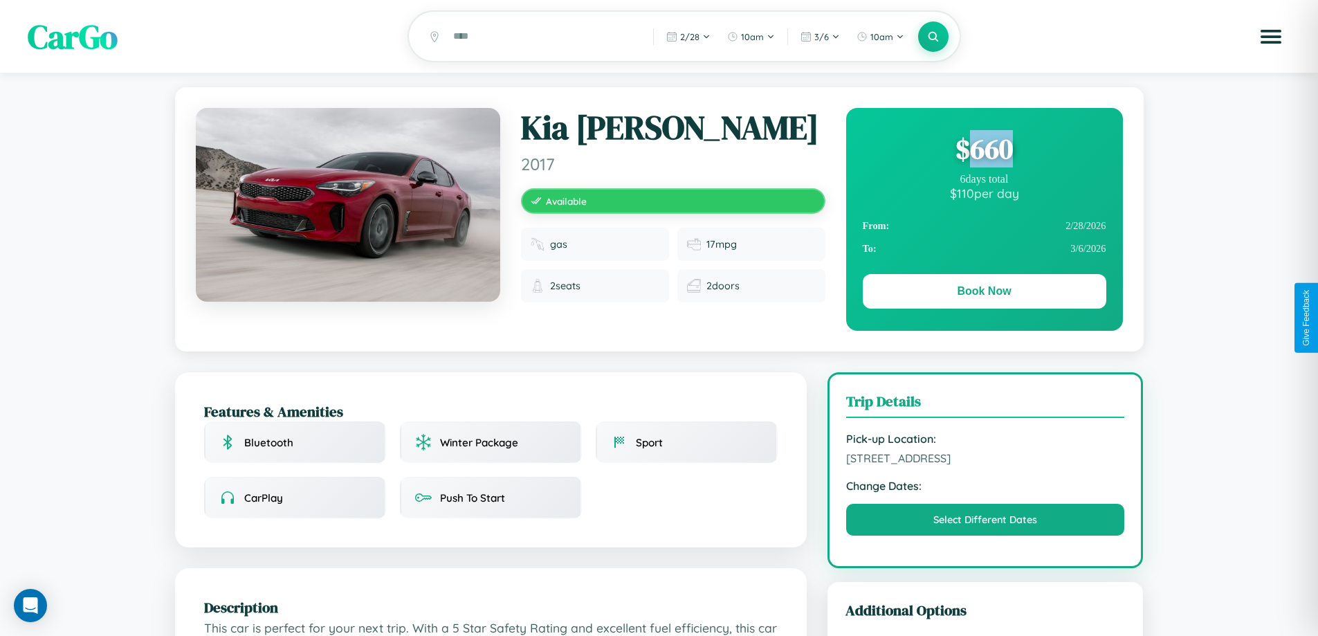
click at [984, 151] on div "$ 660" at bounding box center [984, 148] width 243 height 37
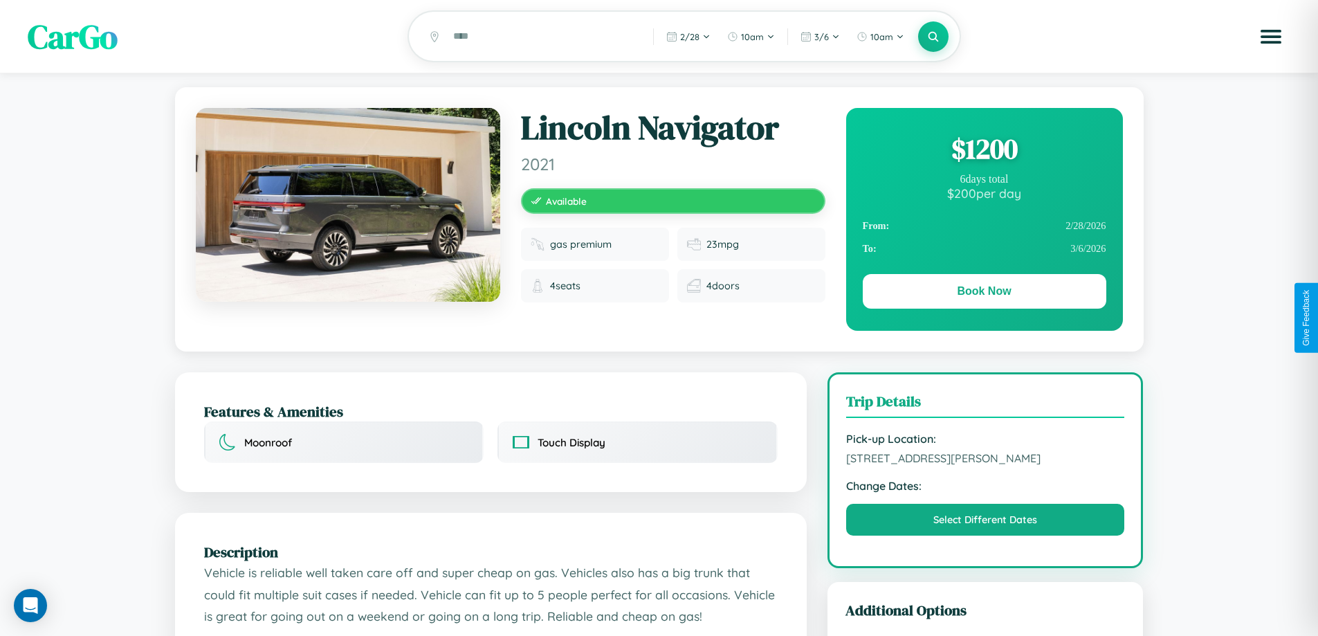
click at [984, 151] on div "$ 1200" at bounding box center [984, 148] width 243 height 37
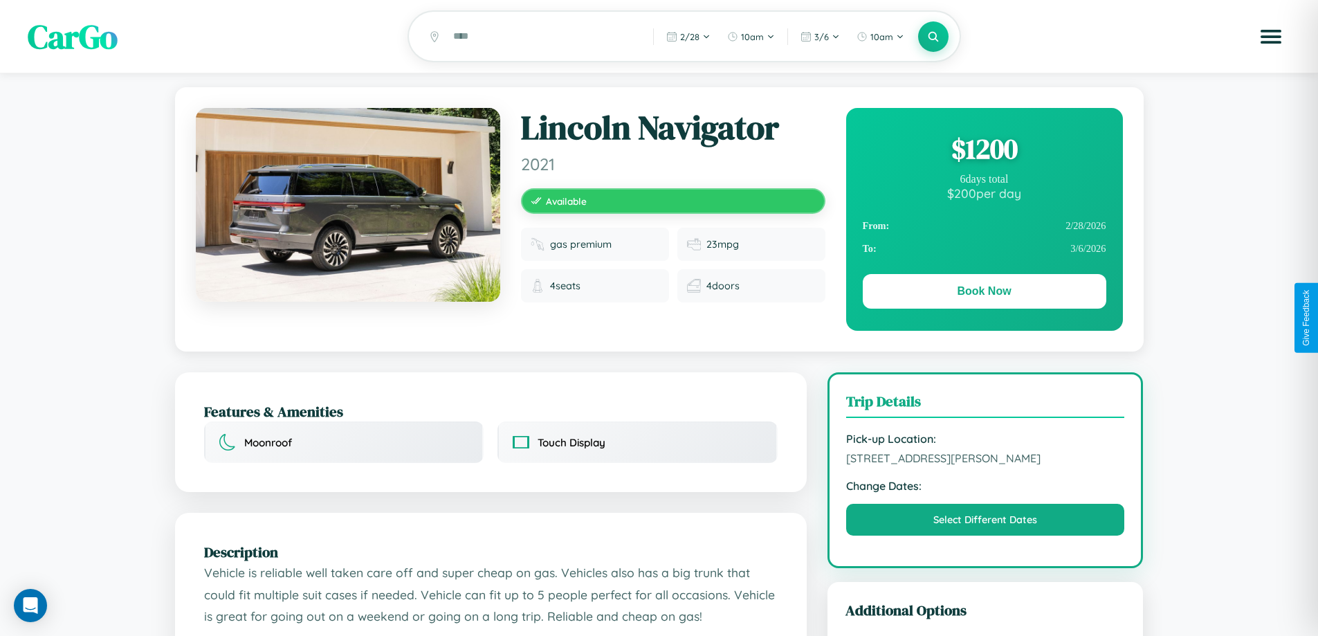
click at [984, 151] on div "$ 1200" at bounding box center [984, 148] width 243 height 37
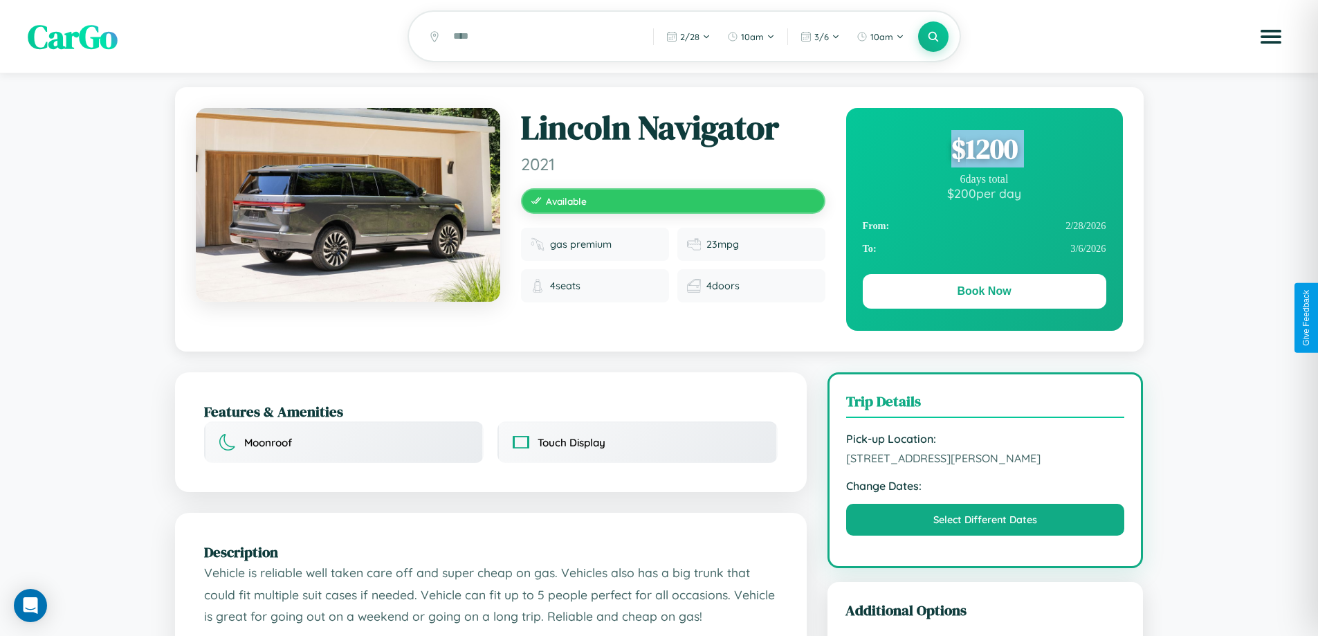
click at [984, 151] on div "$ 1200" at bounding box center [984, 148] width 243 height 37
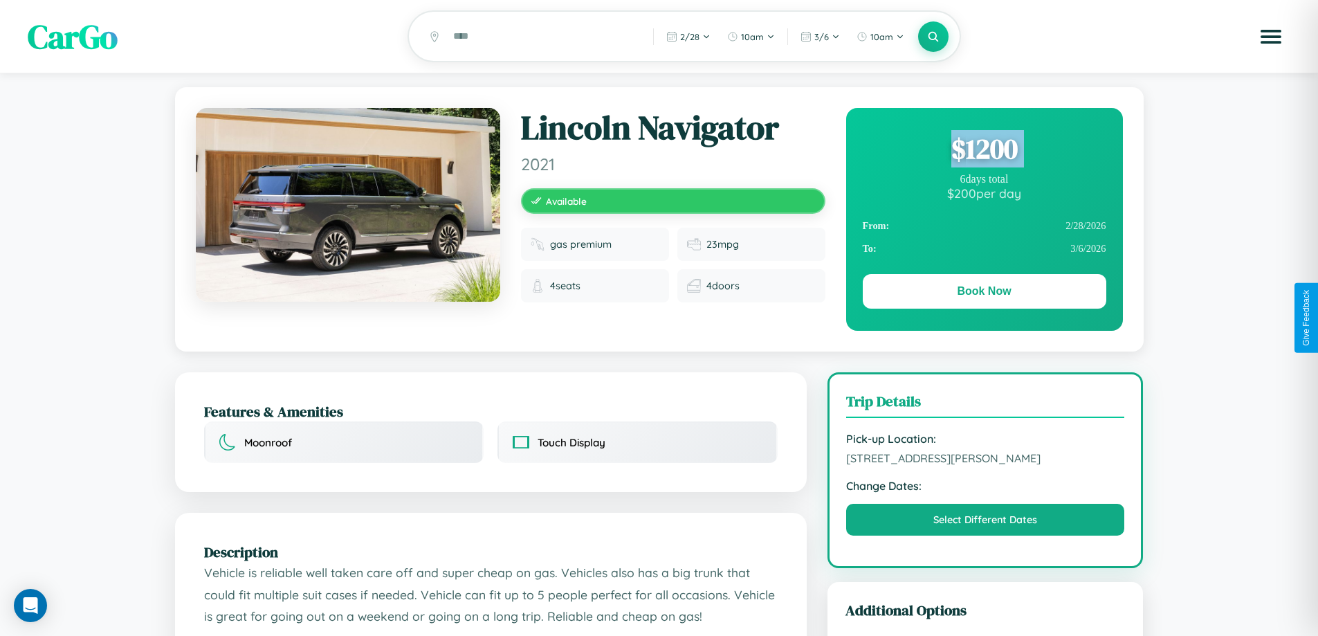
click at [984, 151] on div "$ 1200" at bounding box center [984, 148] width 243 height 37
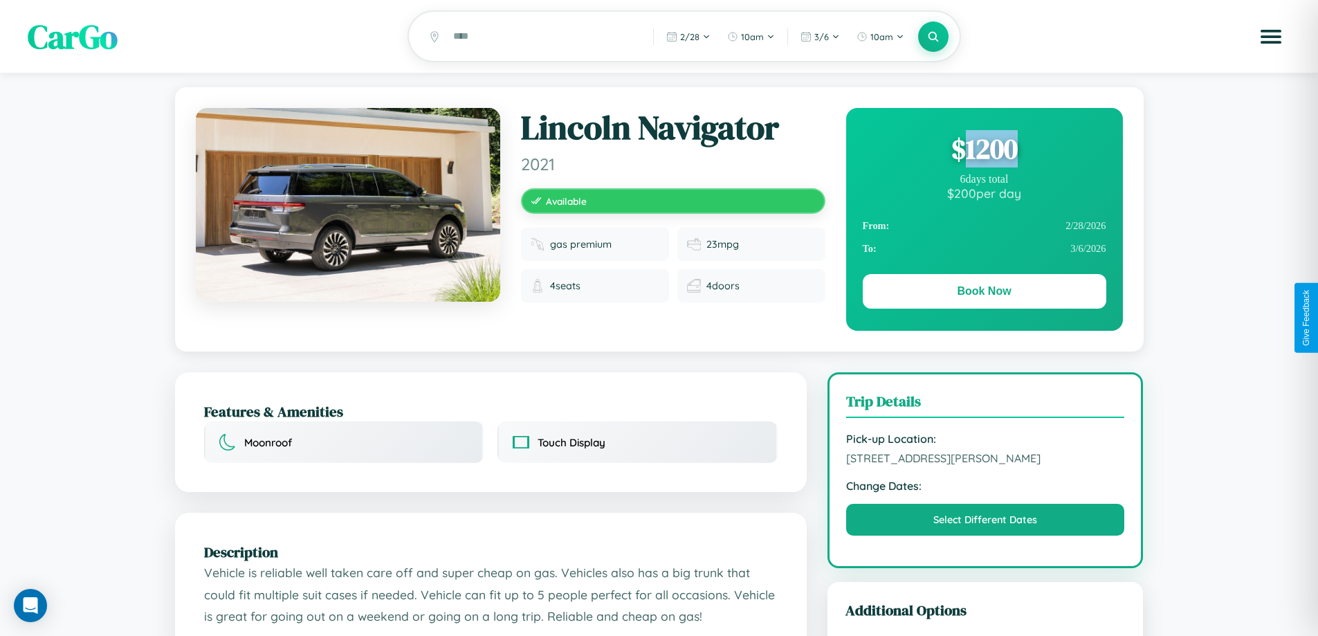
click at [984, 151] on div "$ 1200" at bounding box center [984, 148] width 243 height 37
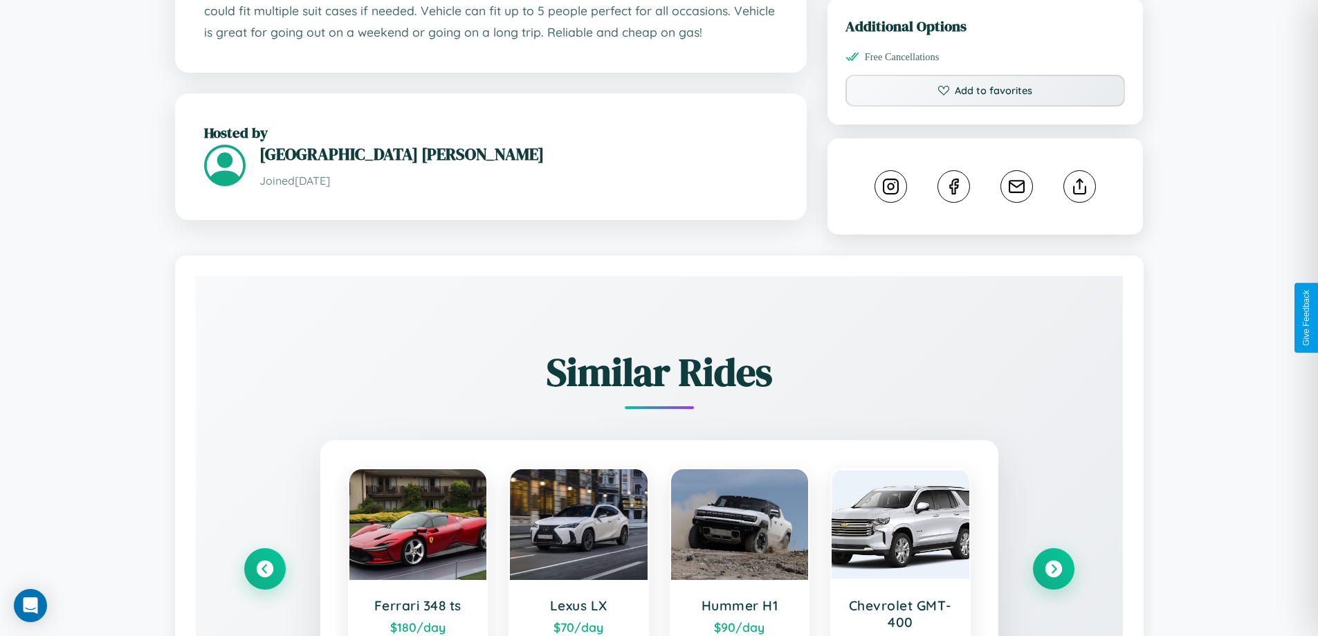
scroll to position [770, 0]
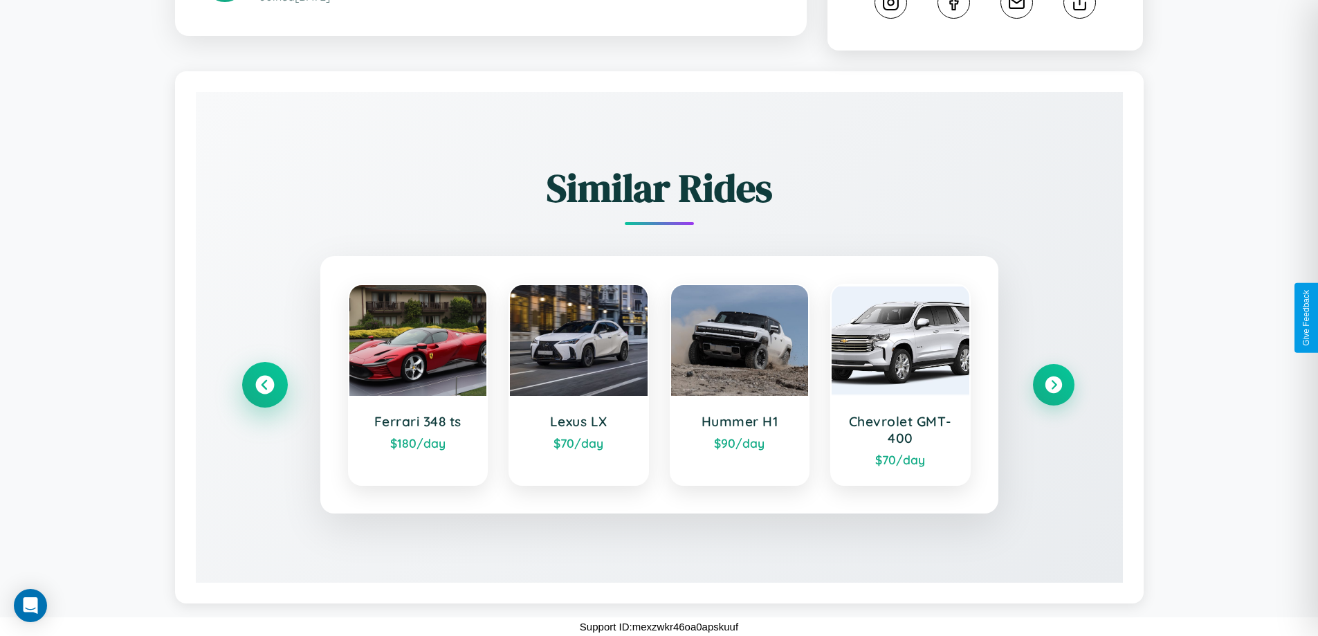
click at [264, 385] on icon at bounding box center [264, 385] width 19 height 19
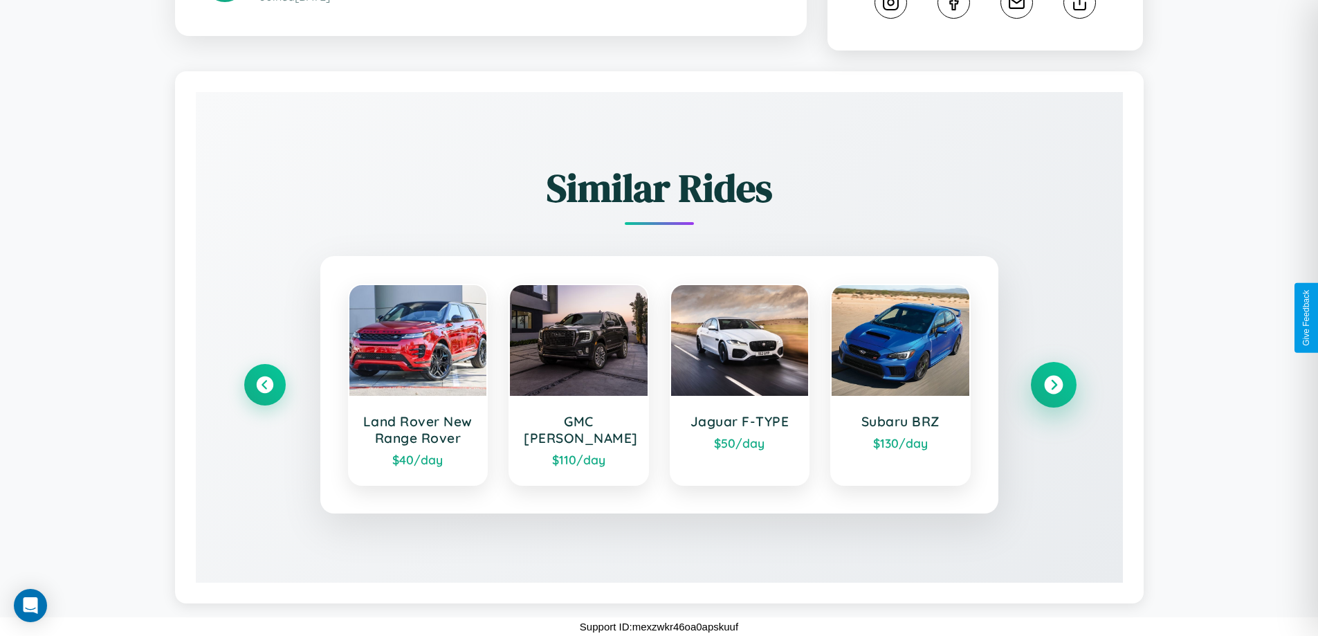
click at [1053, 385] on icon at bounding box center [1053, 385] width 19 height 19
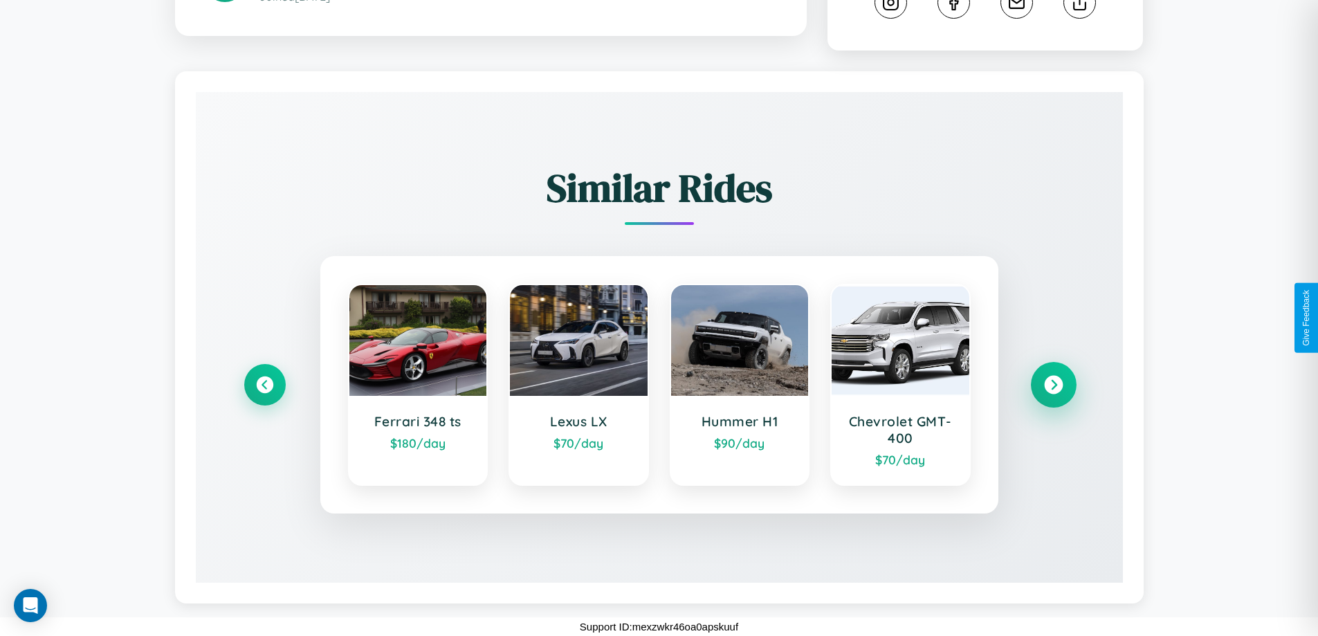
click at [1053, 385] on icon at bounding box center [1053, 385] width 19 height 19
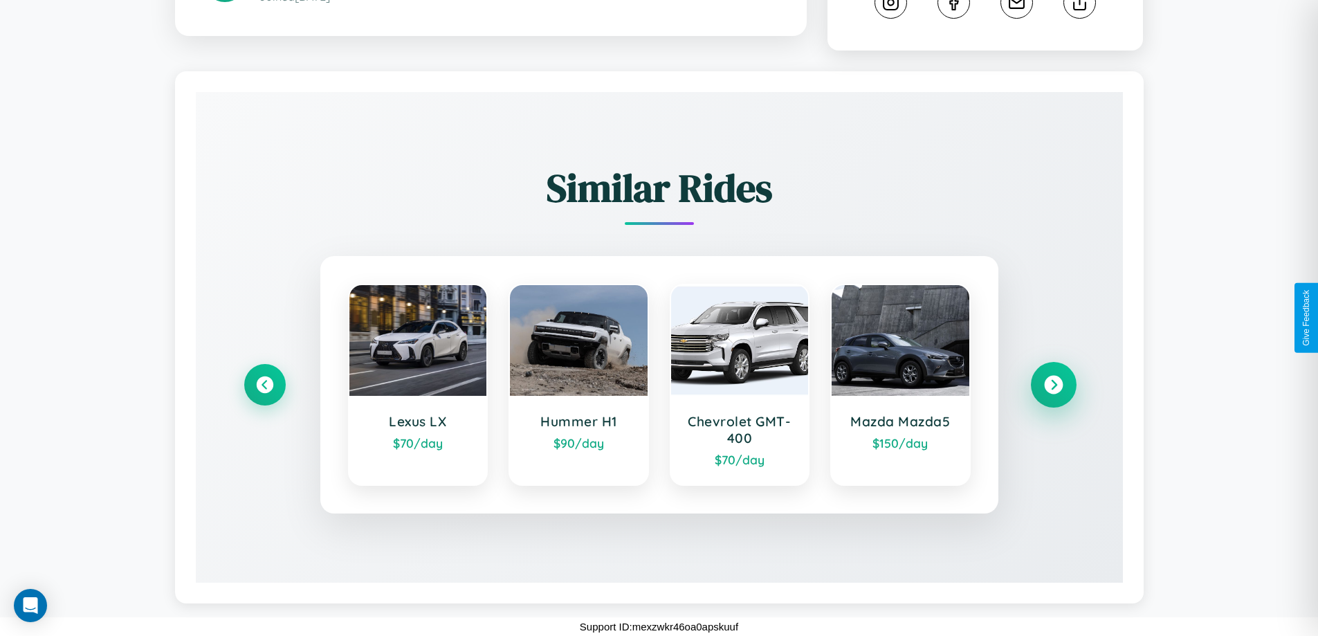
click at [1053, 385] on icon at bounding box center [1053, 385] width 19 height 19
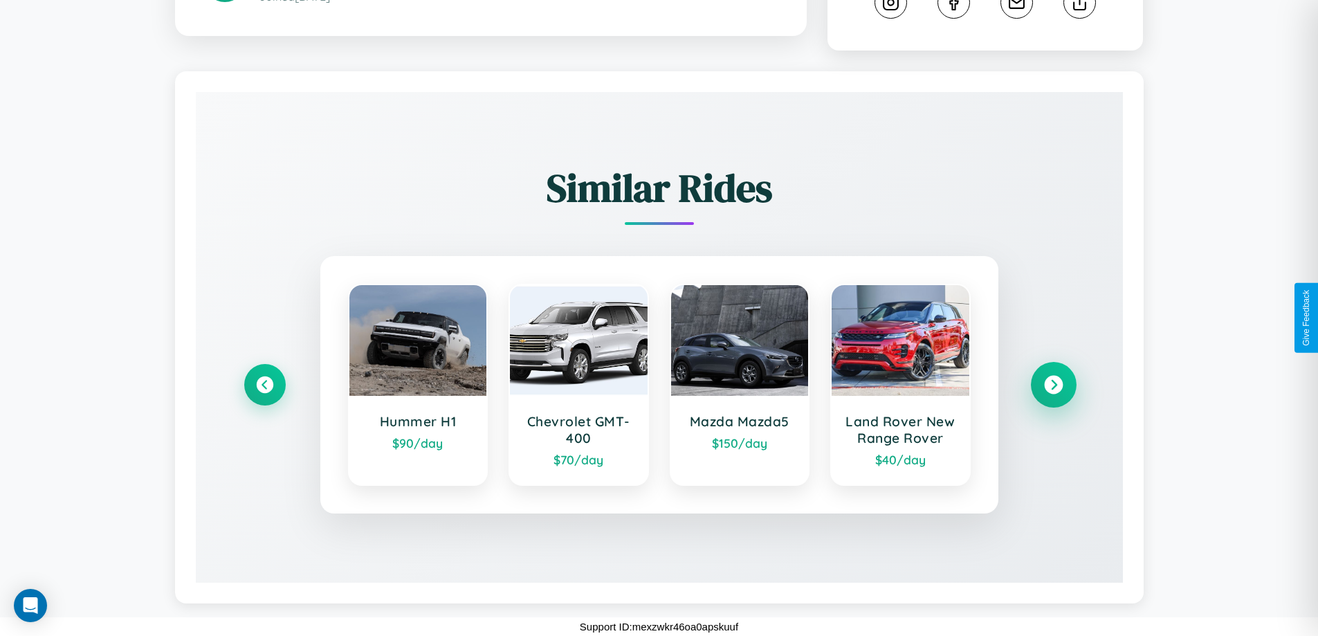
click at [1053, 385] on icon at bounding box center [1053, 385] width 19 height 19
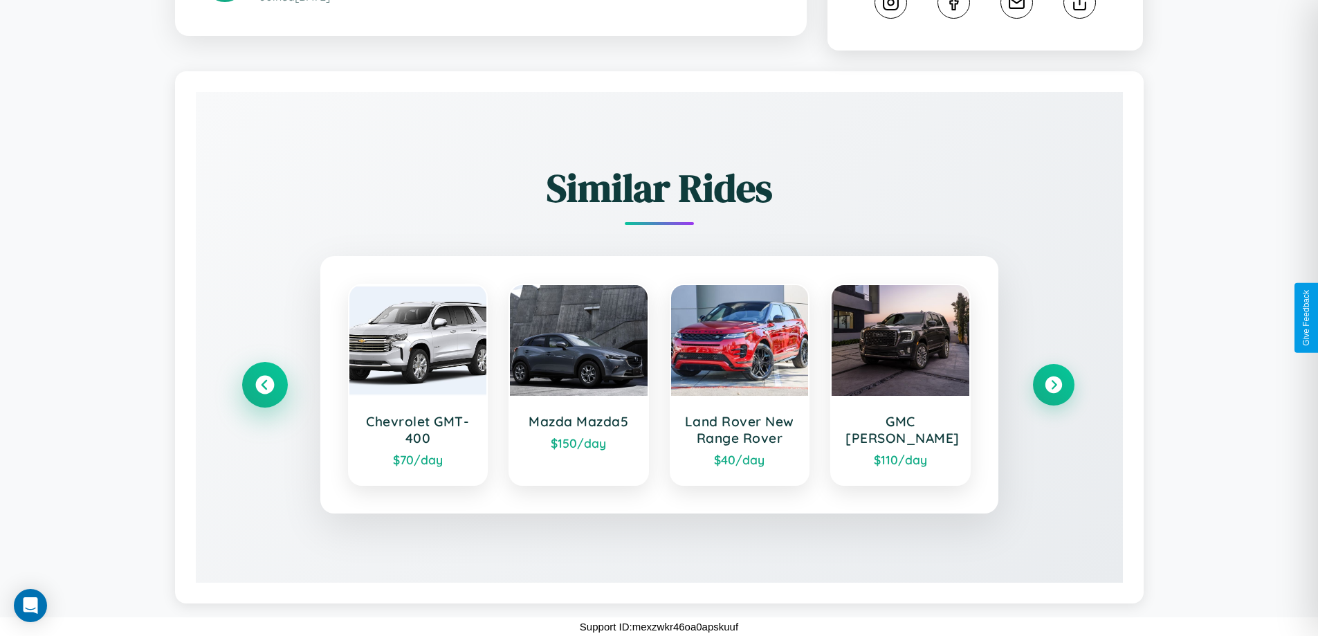
click at [264, 385] on icon at bounding box center [264, 385] width 19 height 19
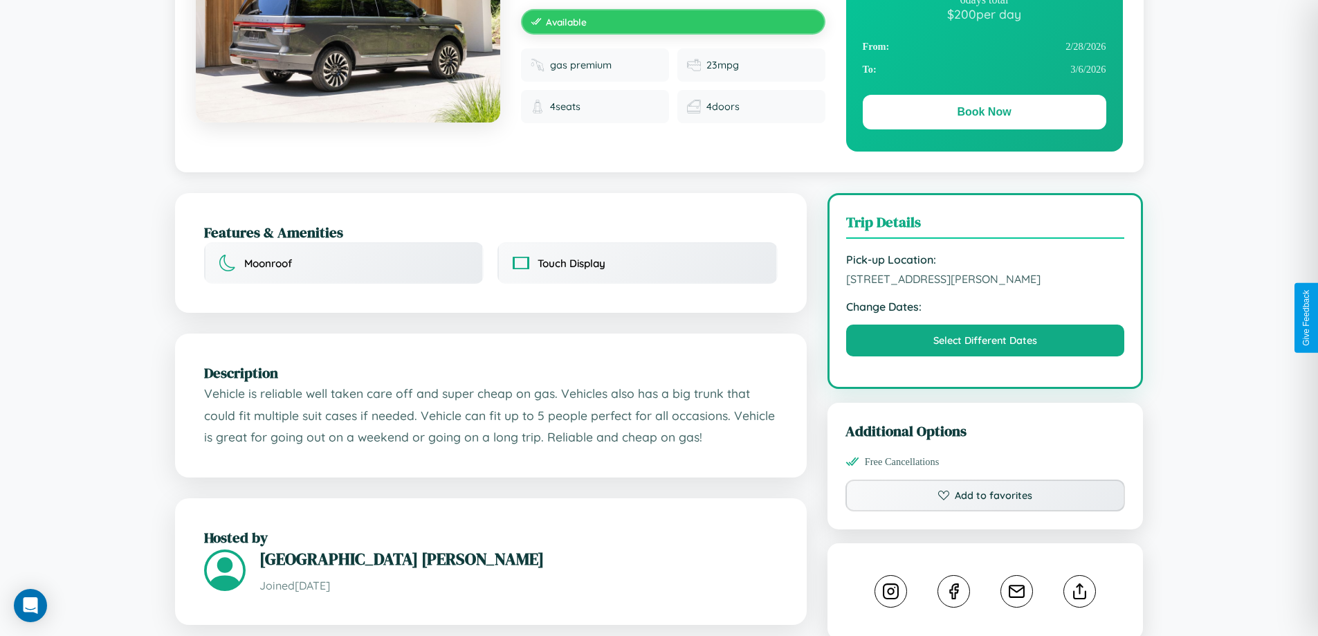
scroll to position [142, 0]
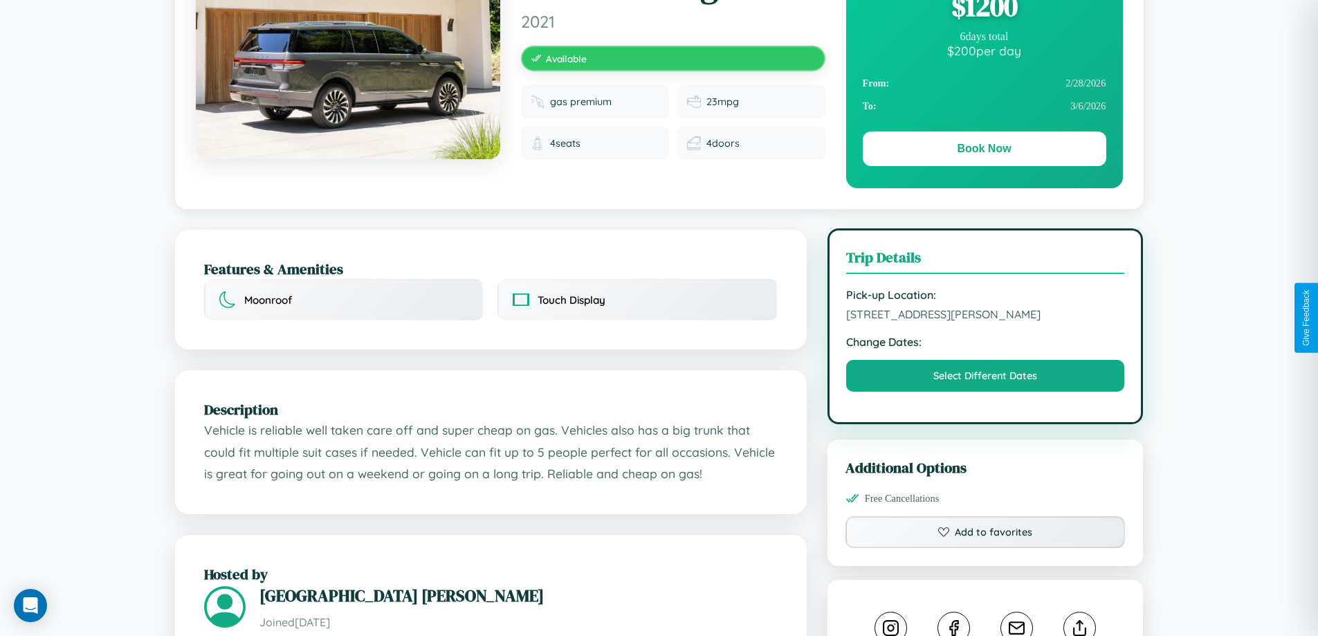
click at [985, 316] on span "2584 Smith Street Yokohama 27584 Japan" at bounding box center [985, 314] width 279 height 14
